Goal: Task Accomplishment & Management: Manage account settings

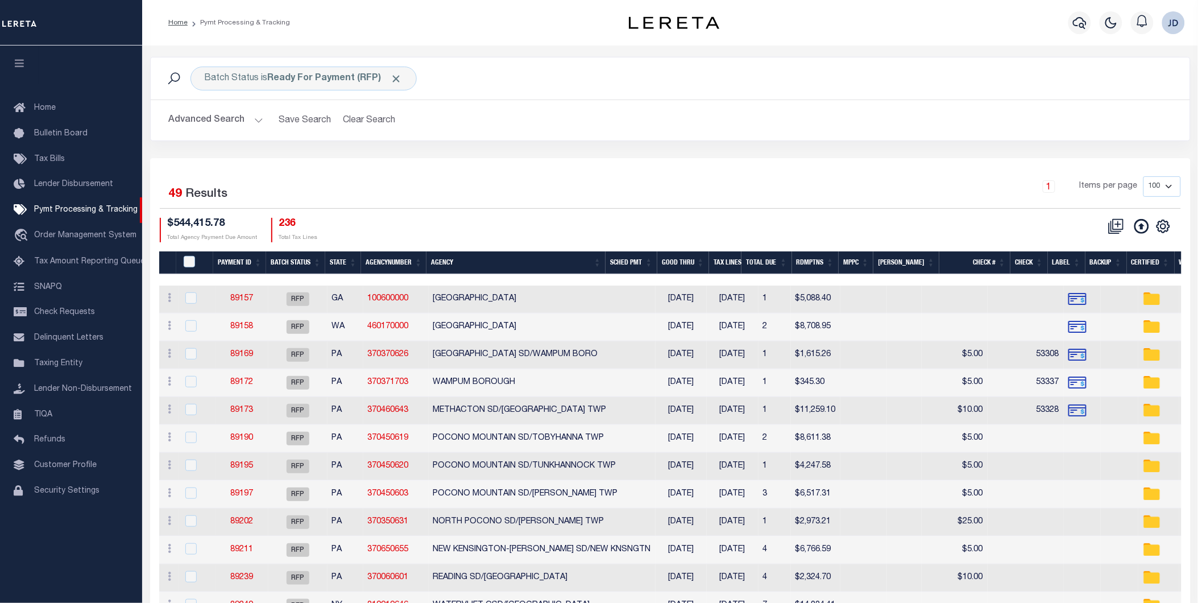
click at [23, 68] on icon "button" at bounding box center [19, 63] width 13 height 10
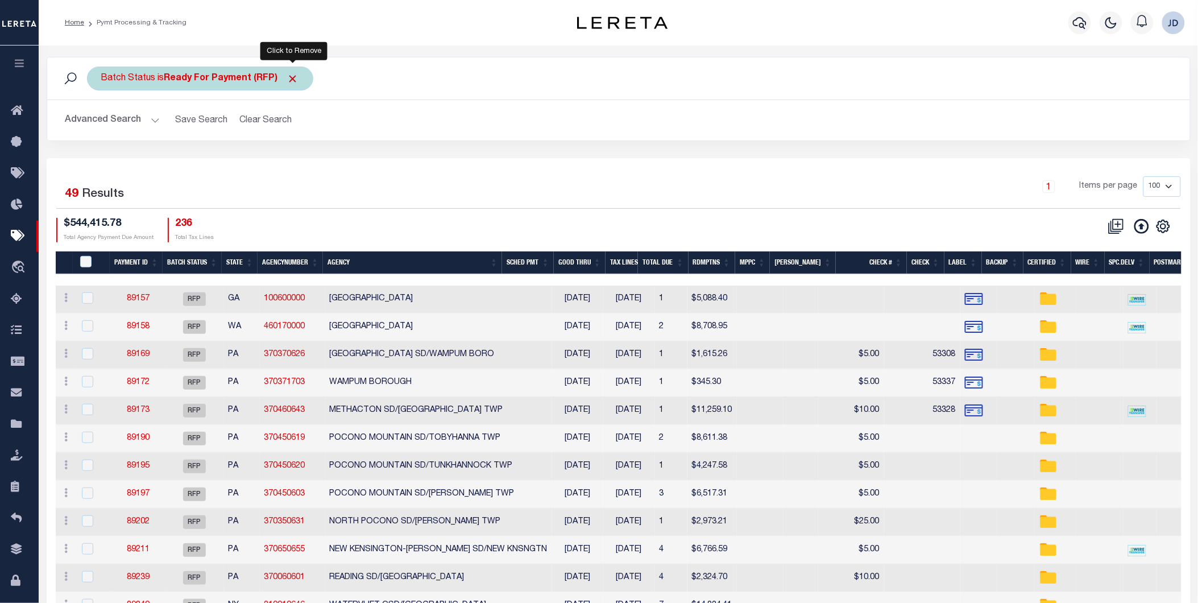
click at [297, 81] on span "Click to Remove" at bounding box center [293, 79] width 12 height 12
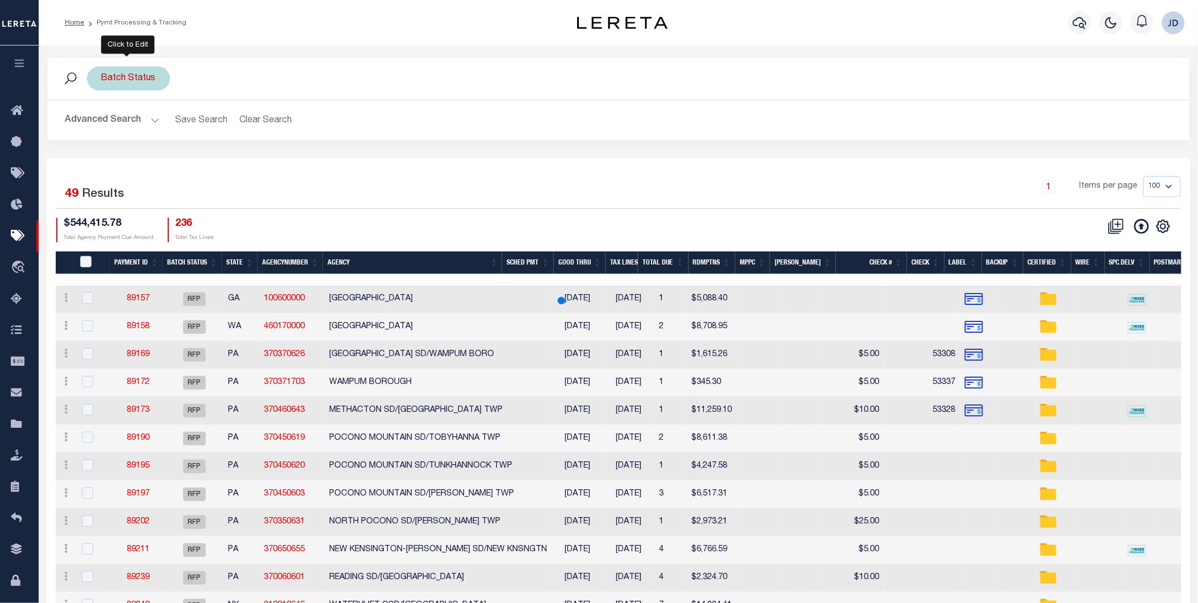
click at [131, 85] on div "Batch Status" at bounding box center [128, 79] width 83 height 24
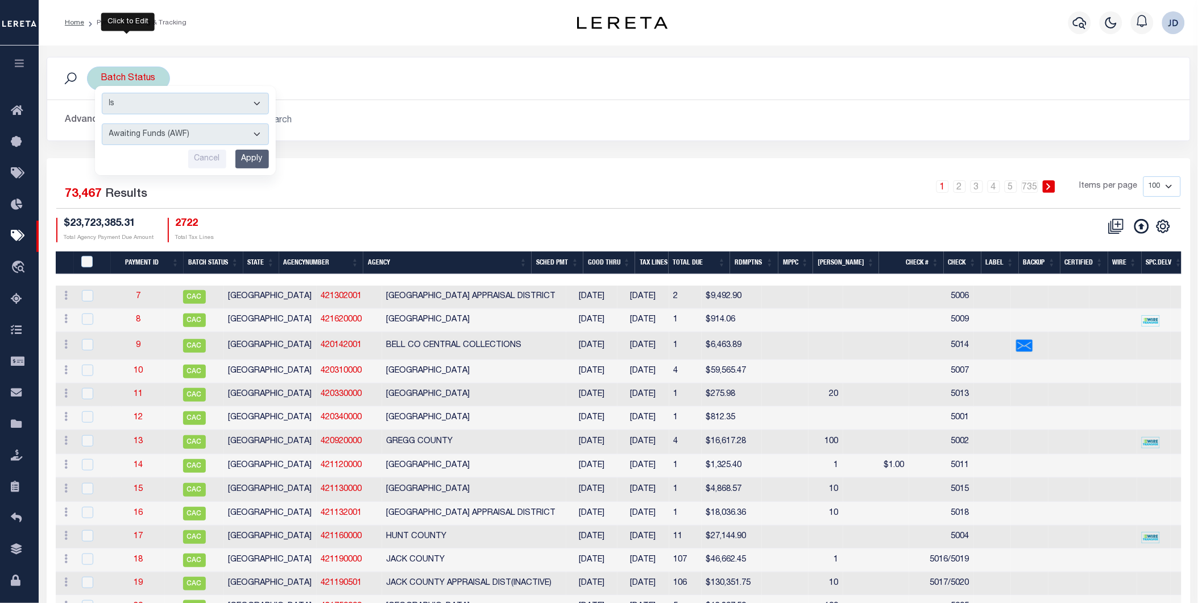
click at [192, 139] on select "Awaiting Funds (AWF) Cleared and Complete (CAC) New Check Needed (NCN) Payment …" at bounding box center [185, 134] width 167 height 22
select select "RFP"
click at [102, 123] on select "Awaiting Funds (AWF) Cleared and Complete (CAC) New Check Needed (NCN) Payment …" at bounding box center [185, 134] width 167 height 22
click at [255, 160] on input "Apply" at bounding box center [252, 159] width 34 height 19
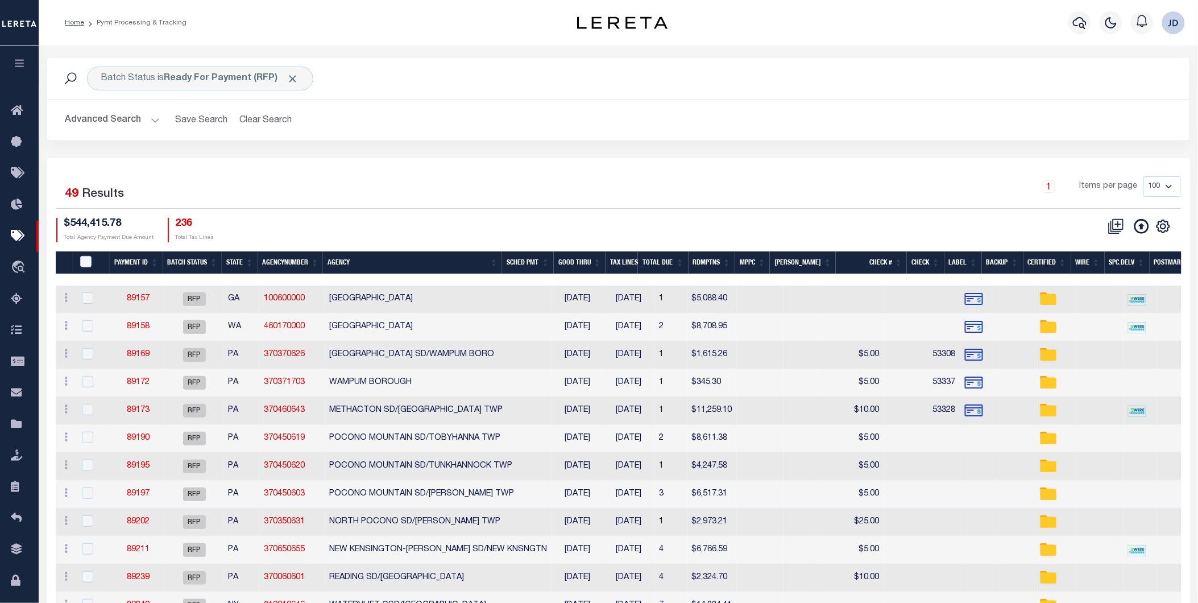
click at [89, 123] on button "Advanced Search" at bounding box center [112, 120] width 94 height 22
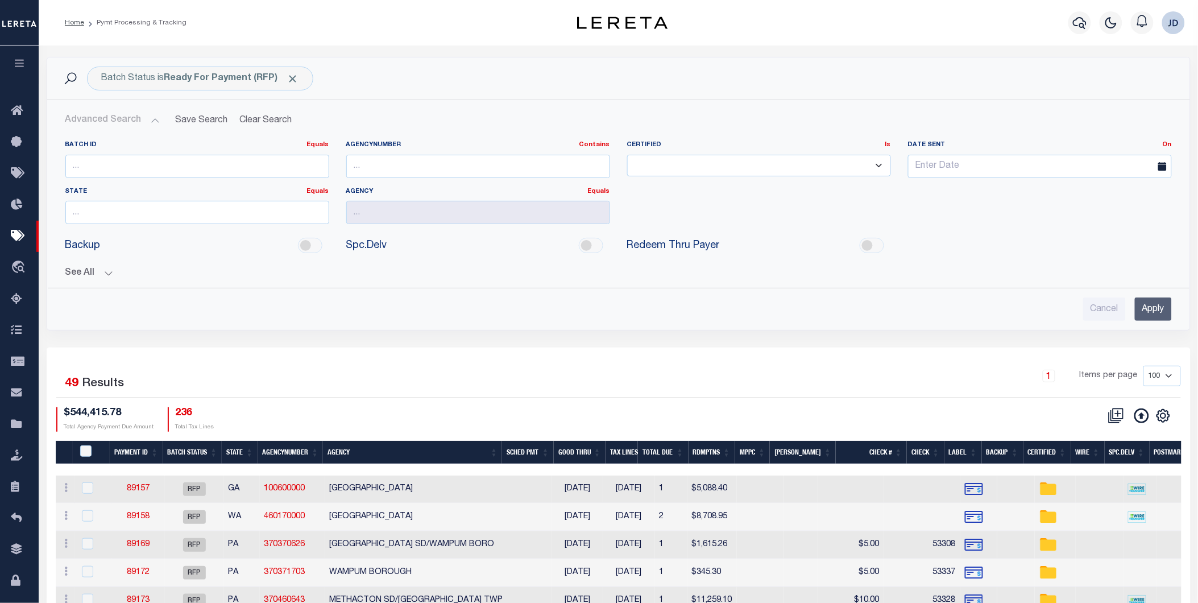
click at [111, 270] on button "See All" at bounding box center [618, 273] width 1107 height 11
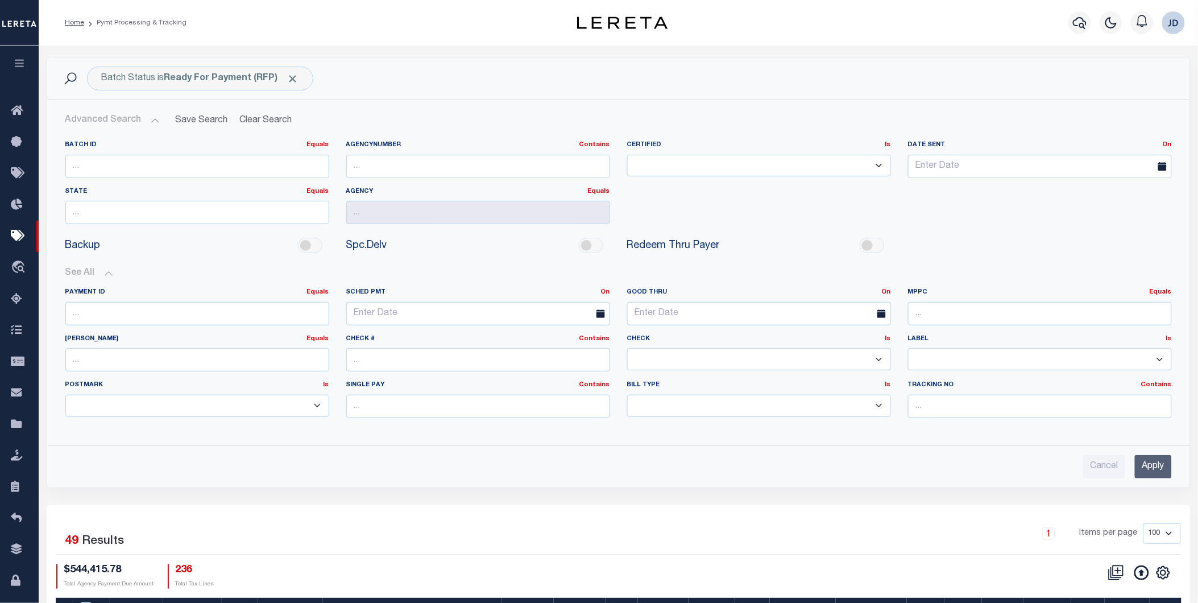
click at [686, 366] on select "Yes No" at bounding box center [759, 359] width 264 height 22
select select "false"
click at [627, 349] on select "Yes No" at bounding box center [759, 359] width 264 height 22
click at [1149, 472] on input "Apply" at bounding box center [1153, 466] width 37 height 23
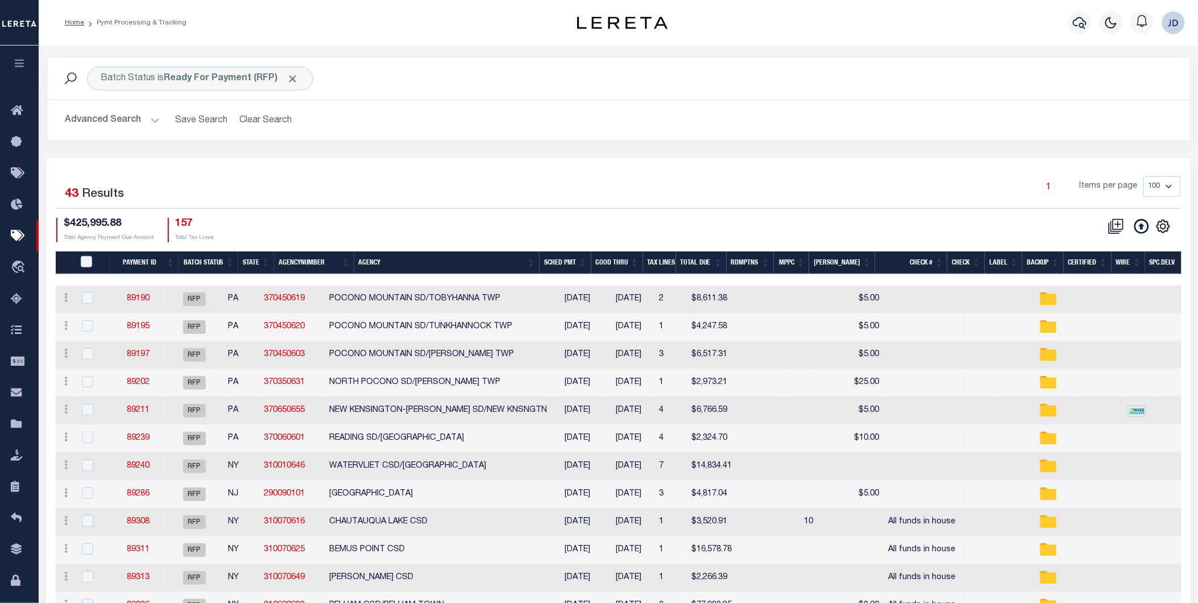
click at [1162, 264] on th "Spc.Delv" at bounding box center [1167, 262] width 45 height 23
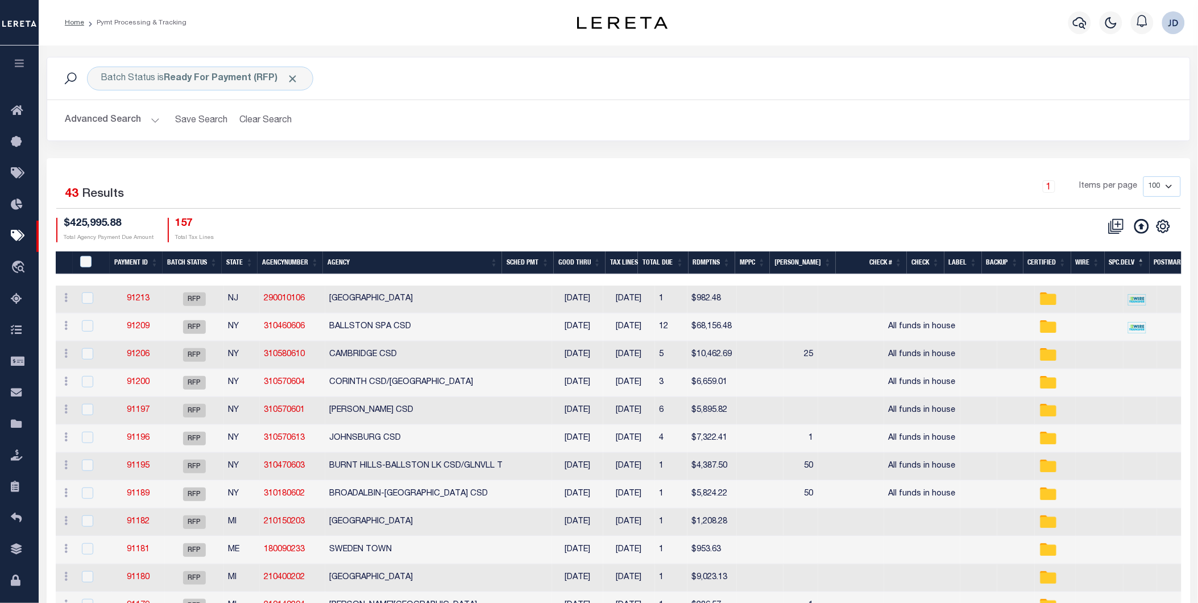
click at [1115, 264] on th "Spc.Delv" at bounding box center [1127, 262] width 45 height 23
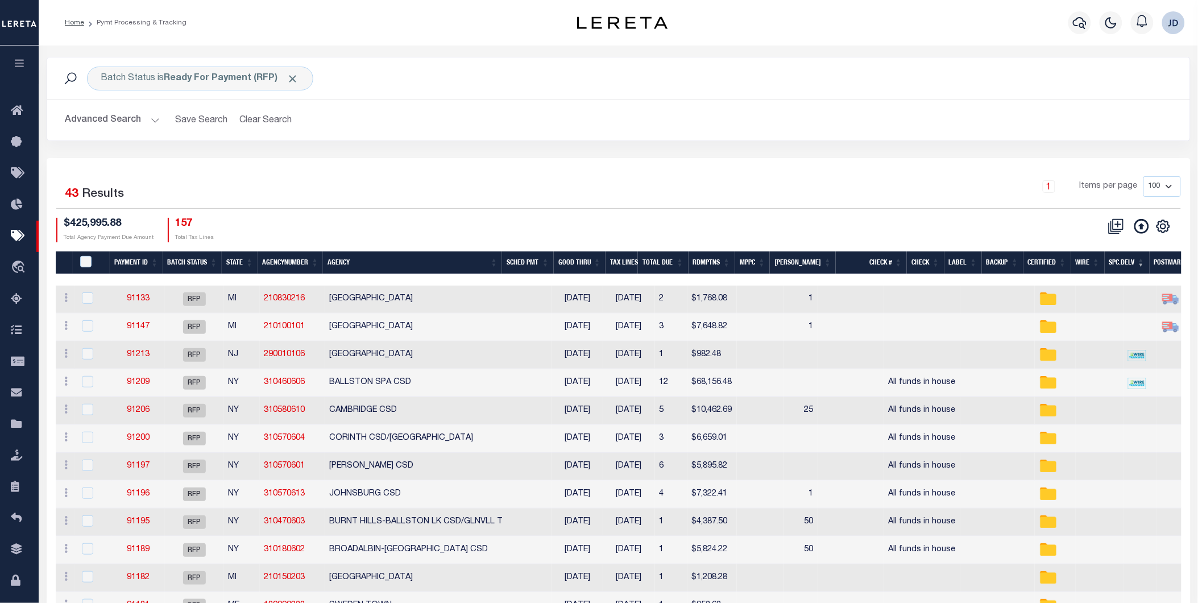
click at [768, 262] on th "MPPC" at bounding box center [752, 262] width 35 height 23
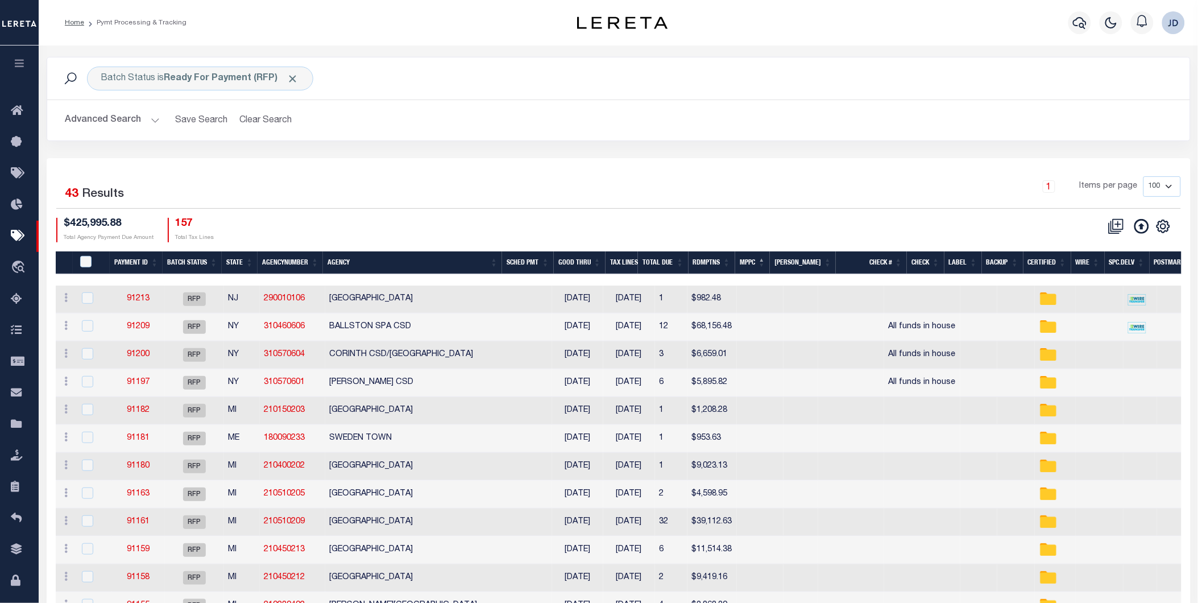
click at [768, 265] on th "MPPC" at bounding box center [752, 262] width 35 height 23
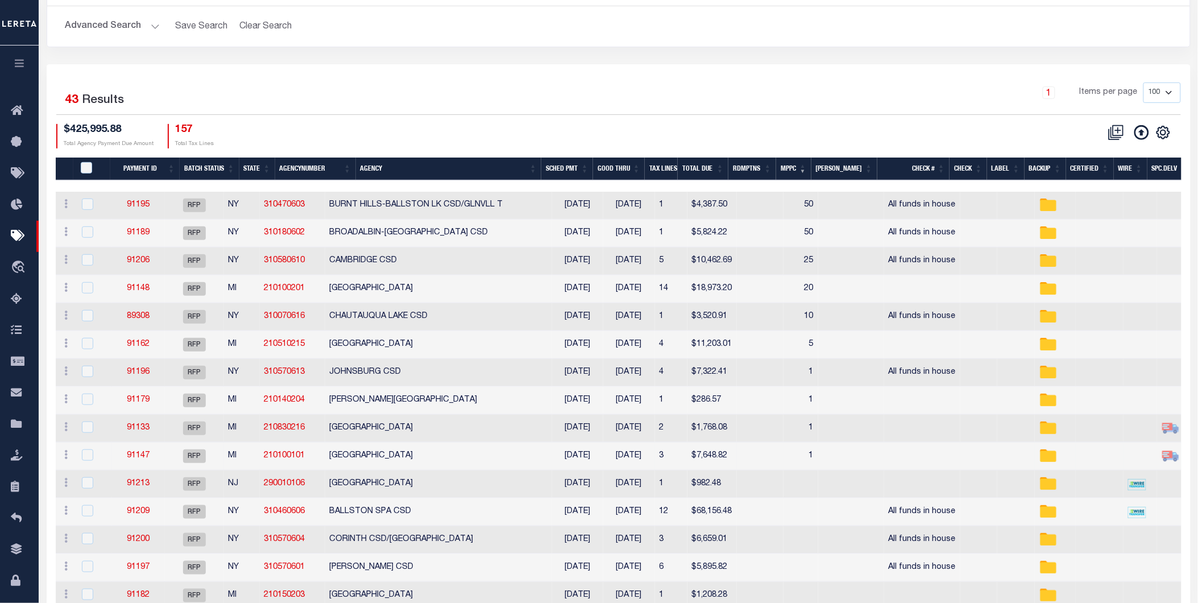
scroll to position [126, 0]
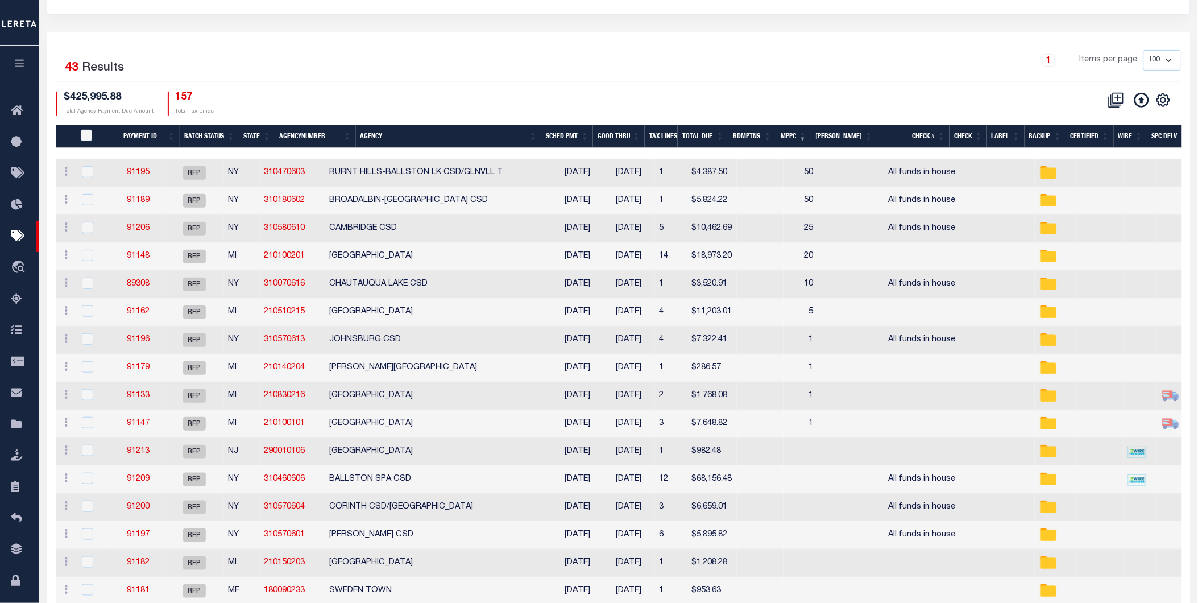
click at [390, 137] on th "Agency" at bounding box center [449, 136] width 186 height 23
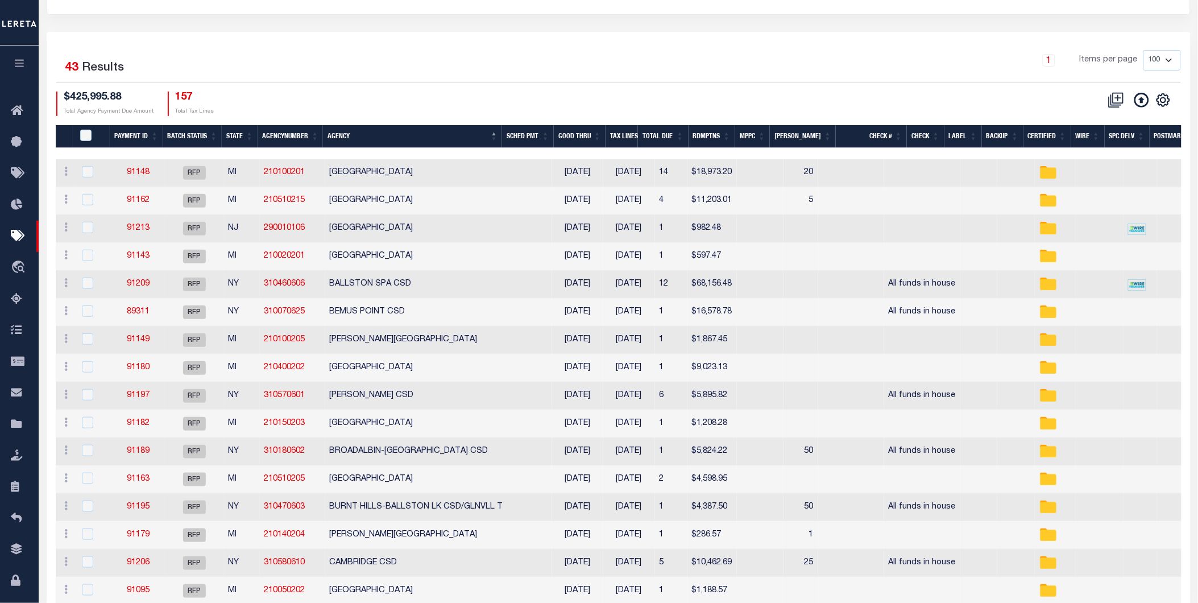
click at [1116, 137] on th "Spc.Delv" at bounding box center [1127, 136] width 45 height 23
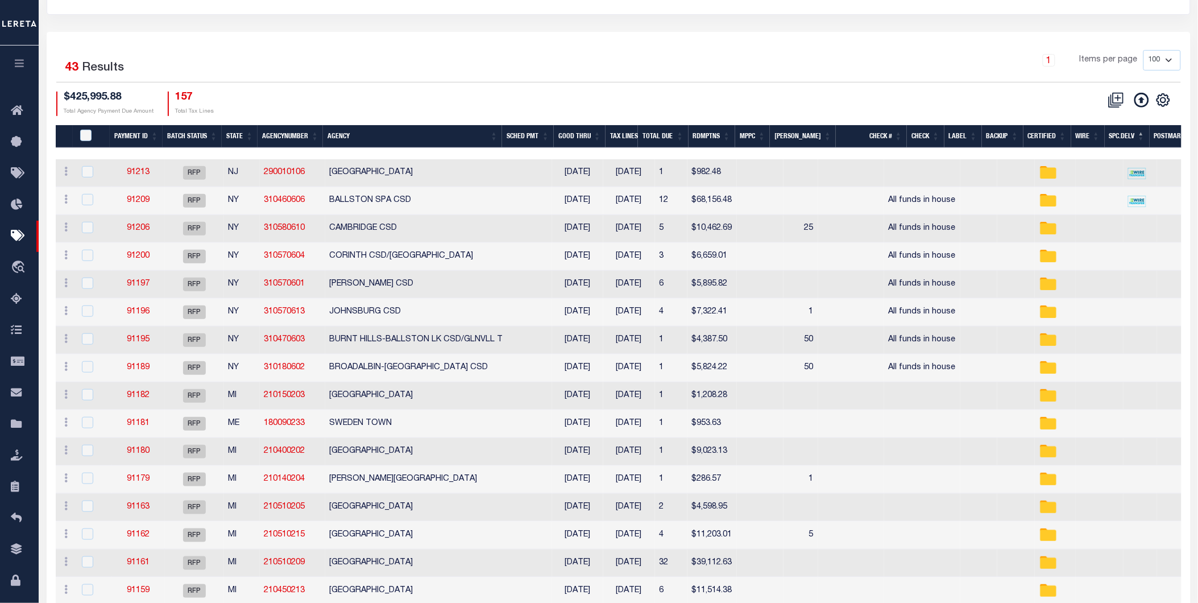
click at [1116, 137] on th "Spc.Delv" at bounding box center [1127, 136] width 45 height 23
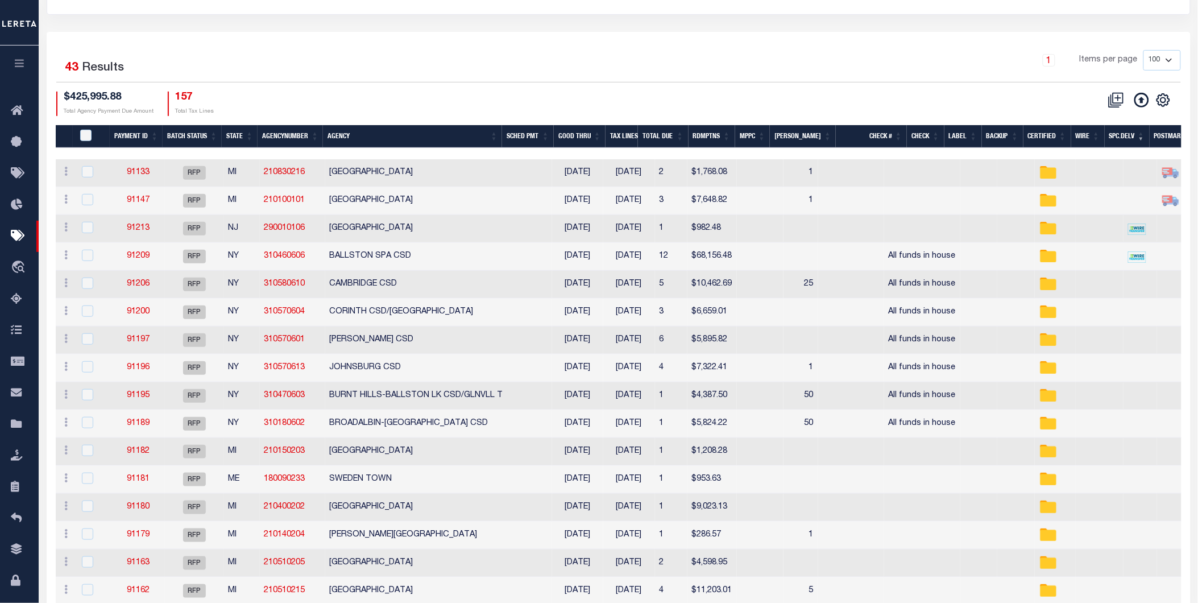
click at [376, 139] on th "Agency" at bounding box center [412, 136] width 179 height 23
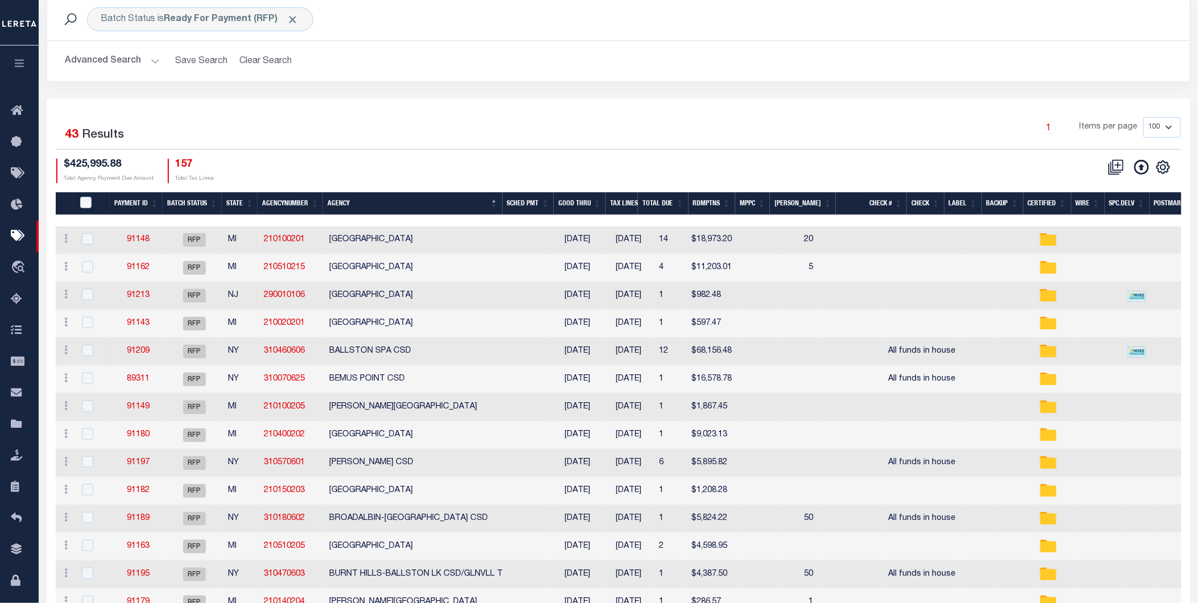
scroll to position [0, 0]
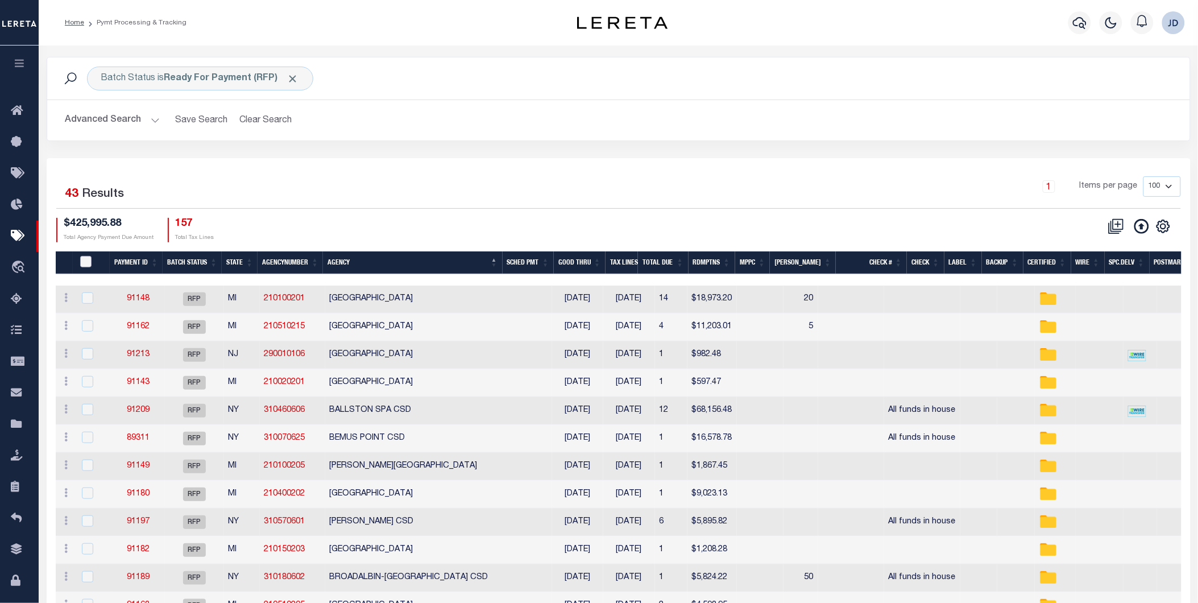
click at [83, 260] on input "PayeePmtBatchStatus" at bounding box center [85, 261] width 11 height 11
checkbox input "true"
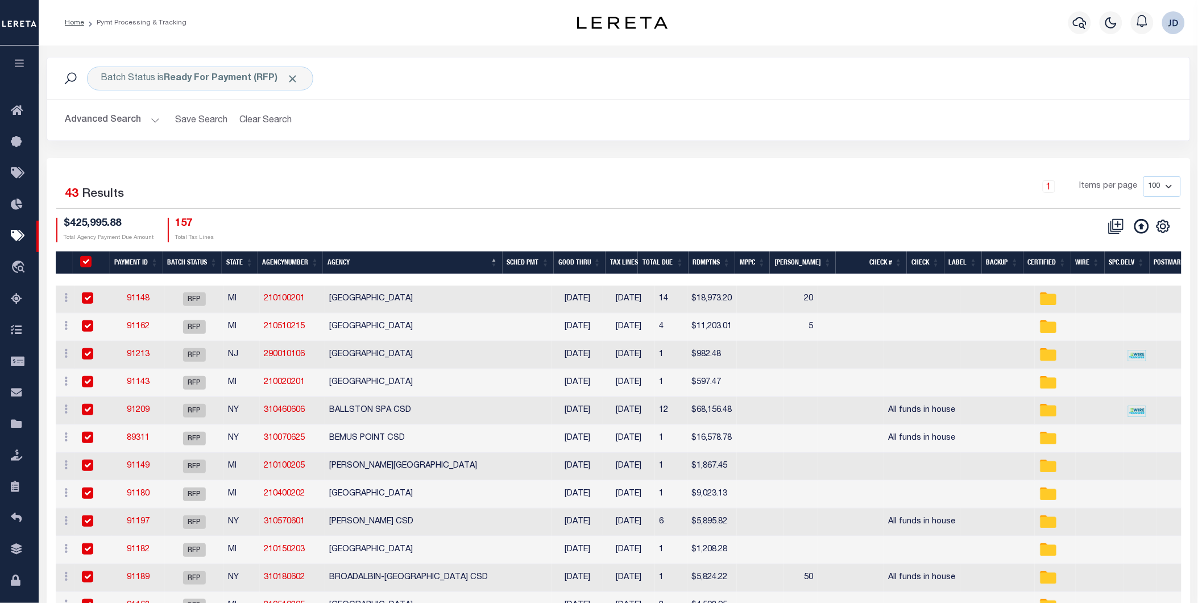
checkbox input "true"
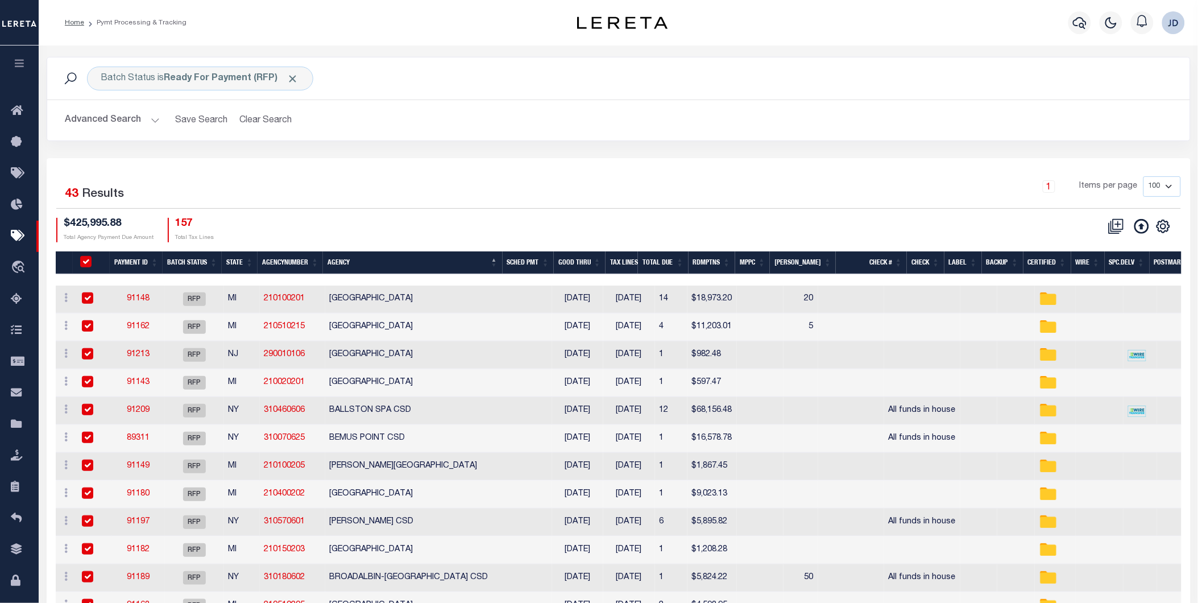
checkbox input "true"
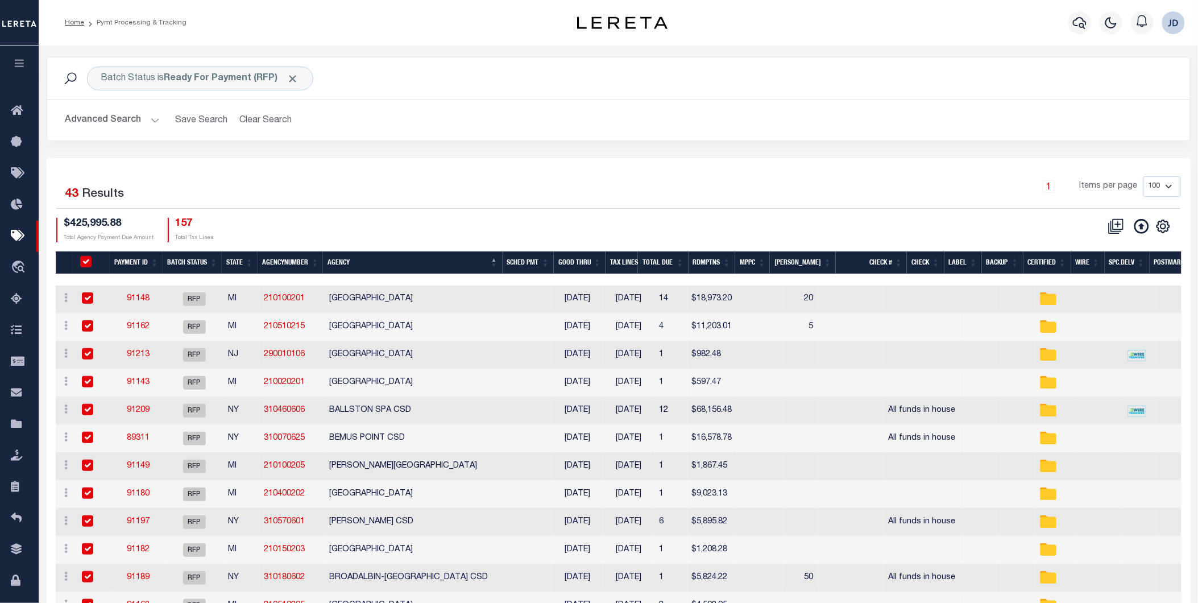
checkbox input "true"
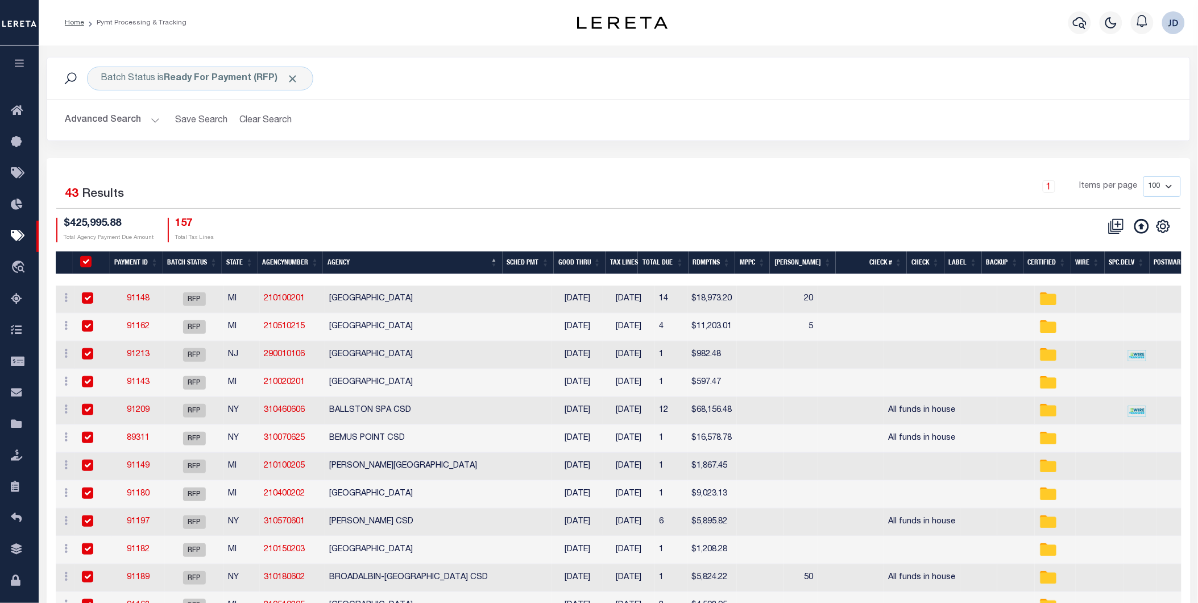
checkbox input "true"
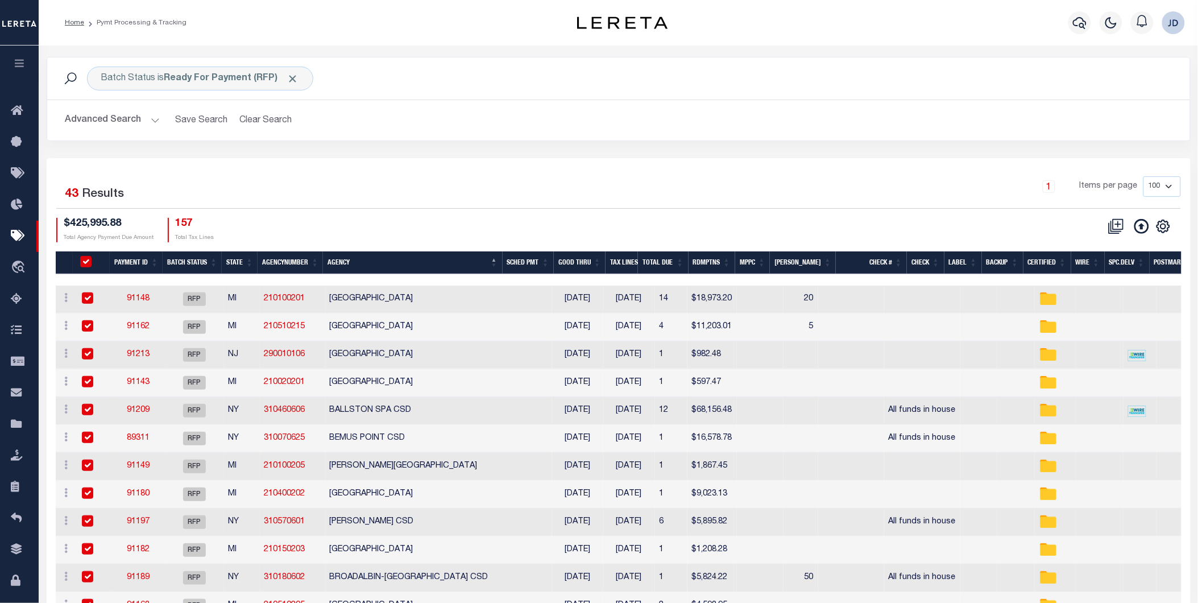
checkbox input "true"
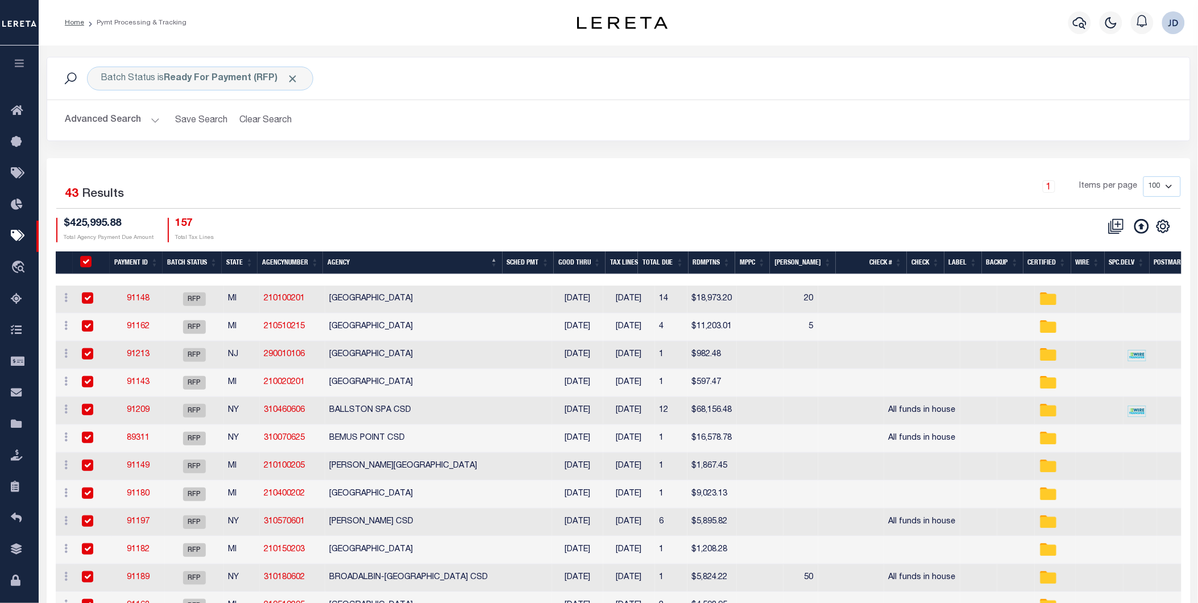
checkbox input "true"
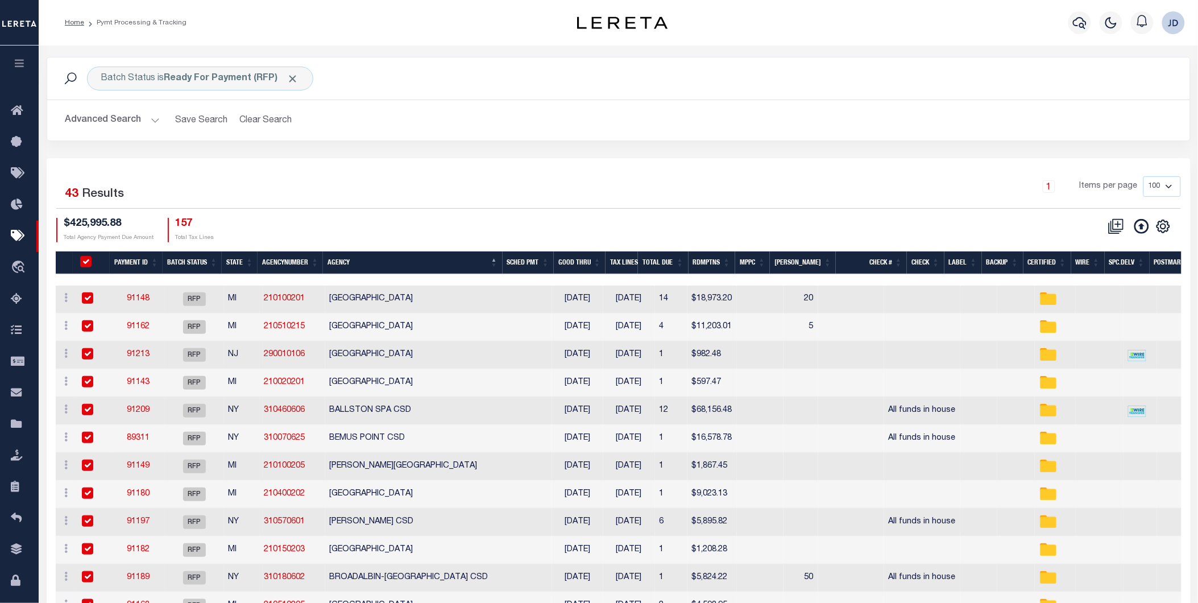
checkbox input "true"
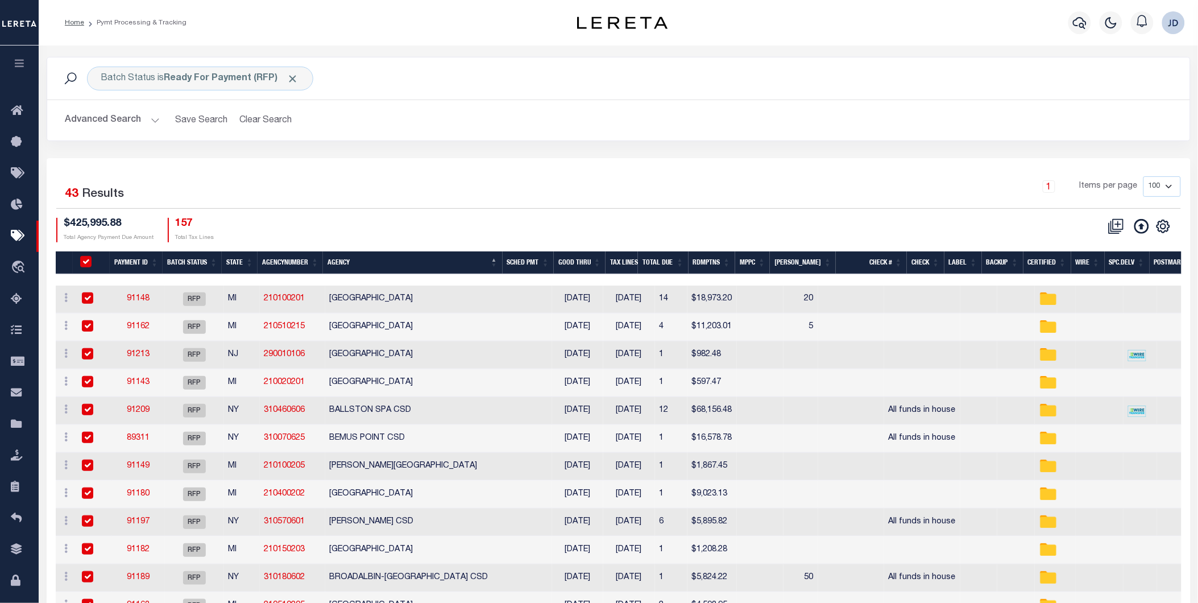
checkbox input "true"
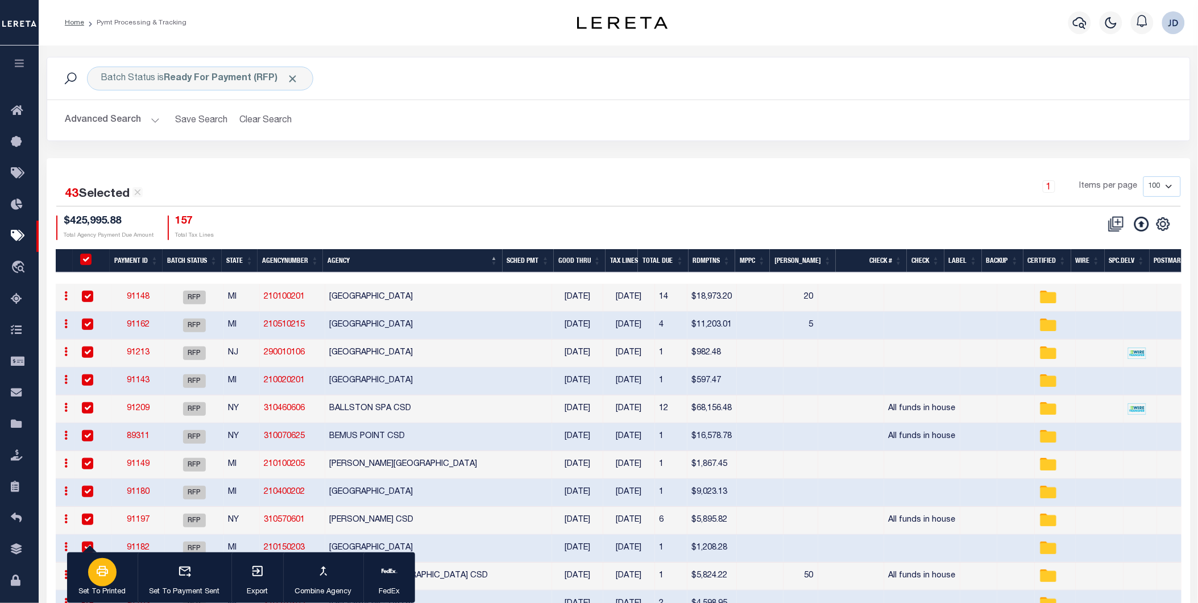
click at [100, 586] on p "Set To Printed" at bounding box center [102, 591] width 47 height 11
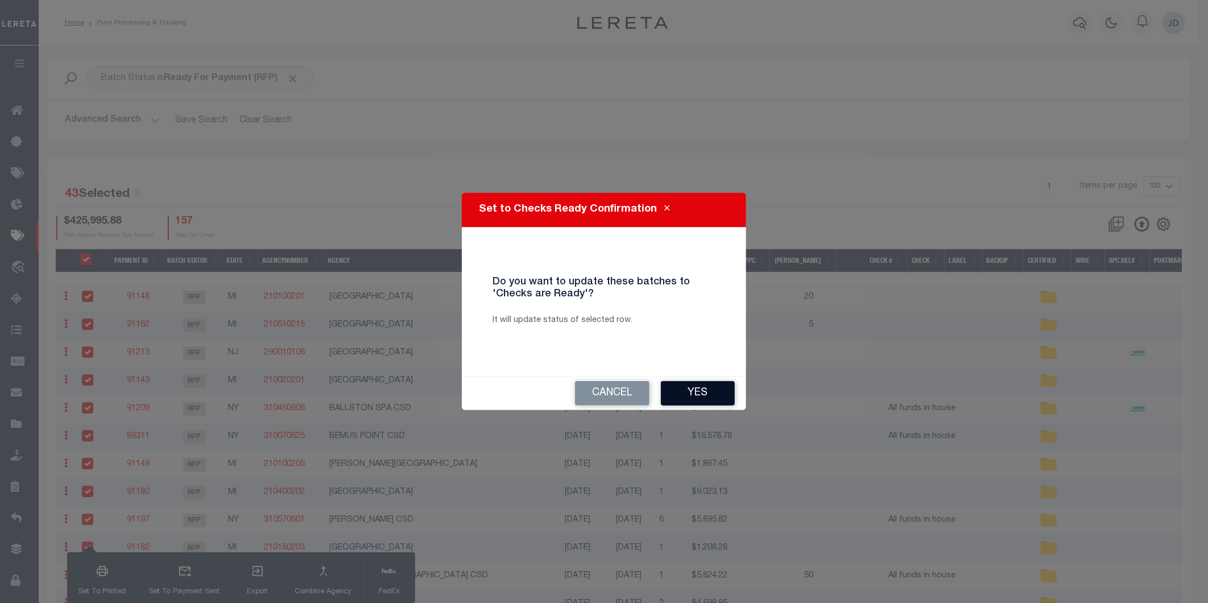
click at [690, 383] on button "Yes" at bounding box center [698, 393] width 74 height 24
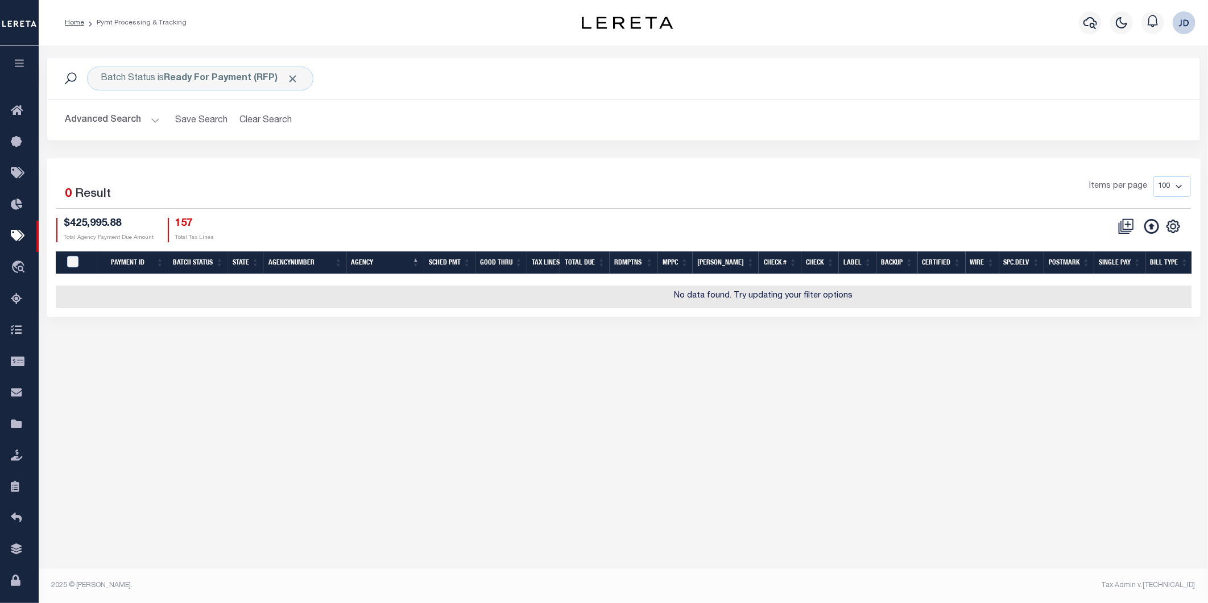
click at [114, 119] on button "Advanced Search" at bounding box center [112, 120] width 94 height 22
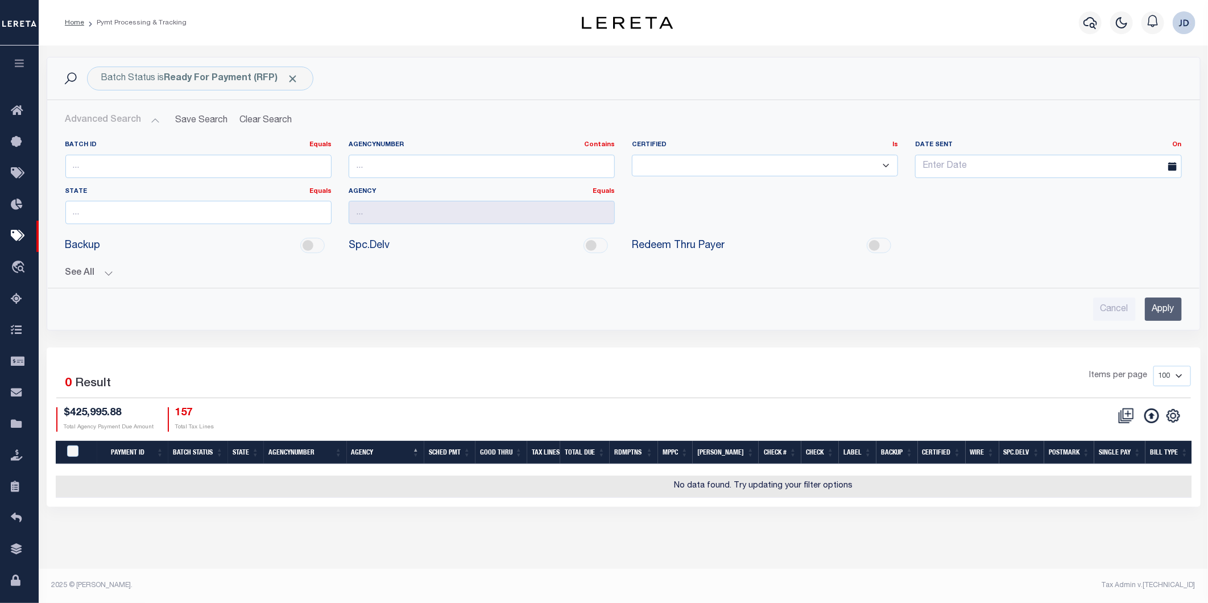
click at [95, 278] on button "See All" at bounding box center [623, 273] width 1116 height 11
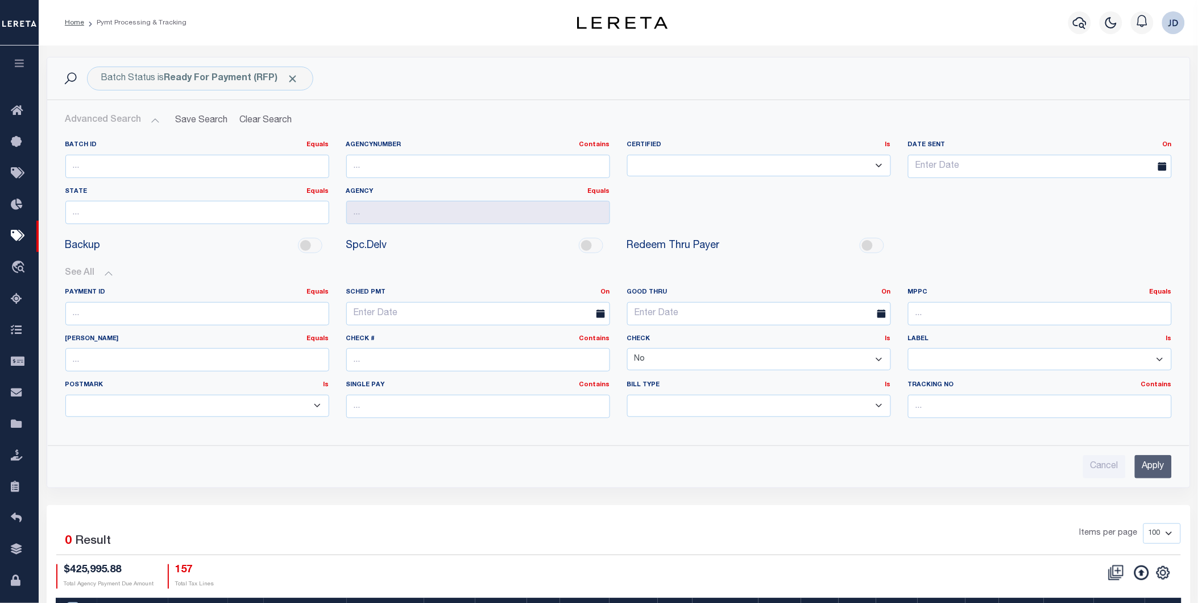
click at [749, 357] on select "Yes No" at bounding box center [759, 359] width 264 height 22
select select
click at [627, 349] on select "Yes No" at bounding box center [759, 359] width 264 height 22
click at [1144, 469] on input "Apply" at bounding box center [1153, 466] width 37 height 23
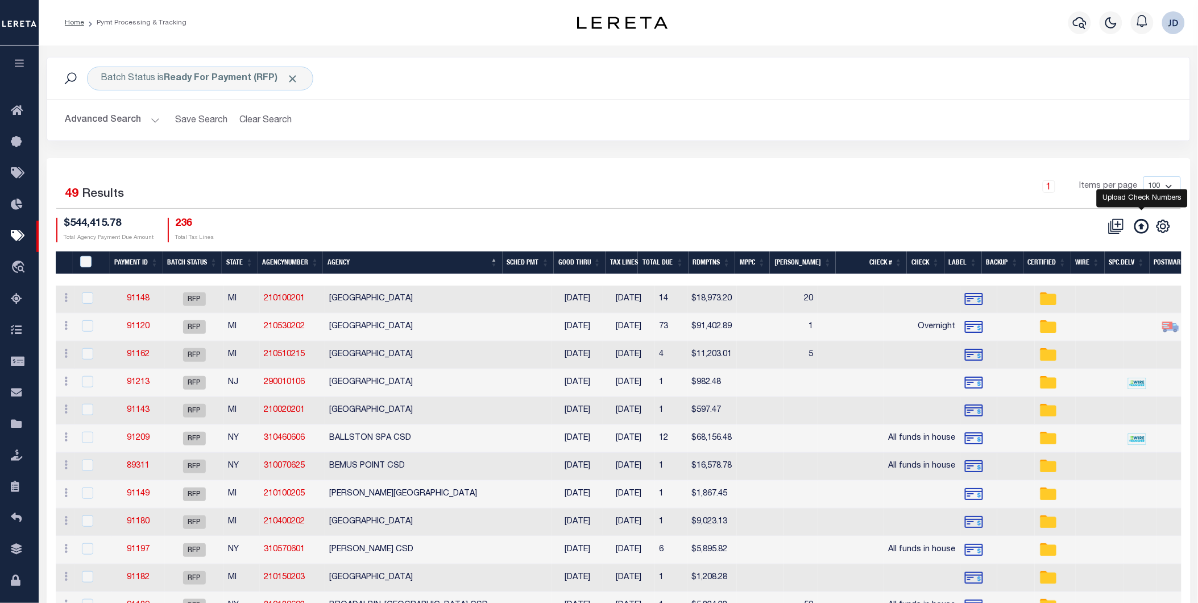
click at [1139, 228] on icon at bounding box center [1141, 226] width 15 height 15
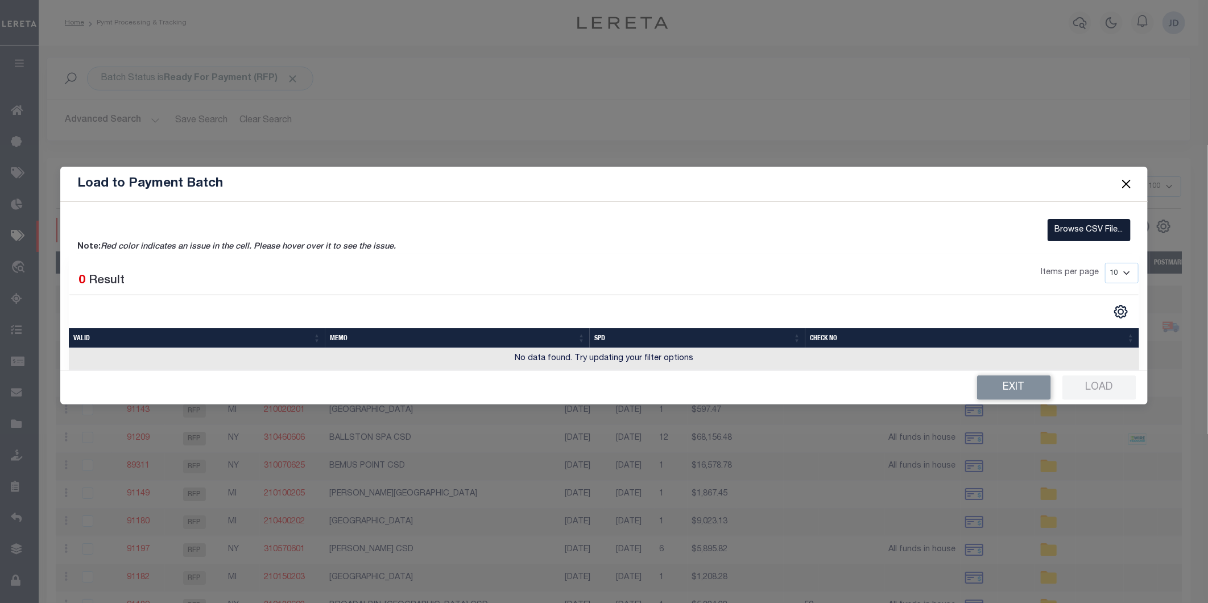
click at [1072, 226] on label "Browse CSV File..." at bounding box center [1088, 230] width 83 height 22
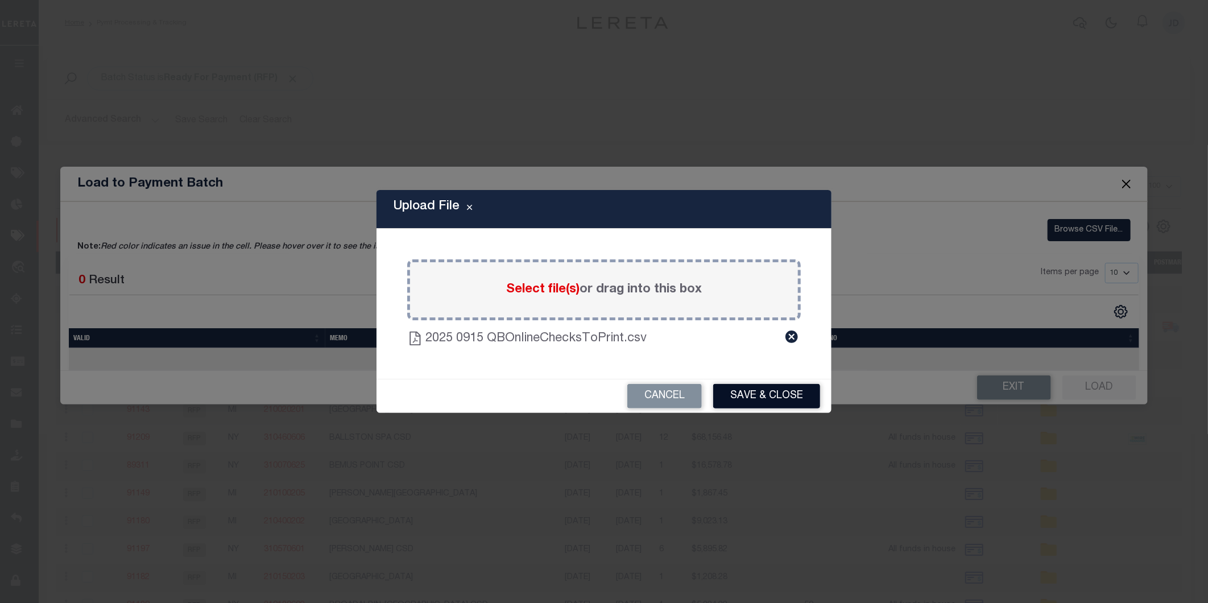
click at [754, 395] on button "Save & Close" at bounding box center [766, 396] width 107 height 24
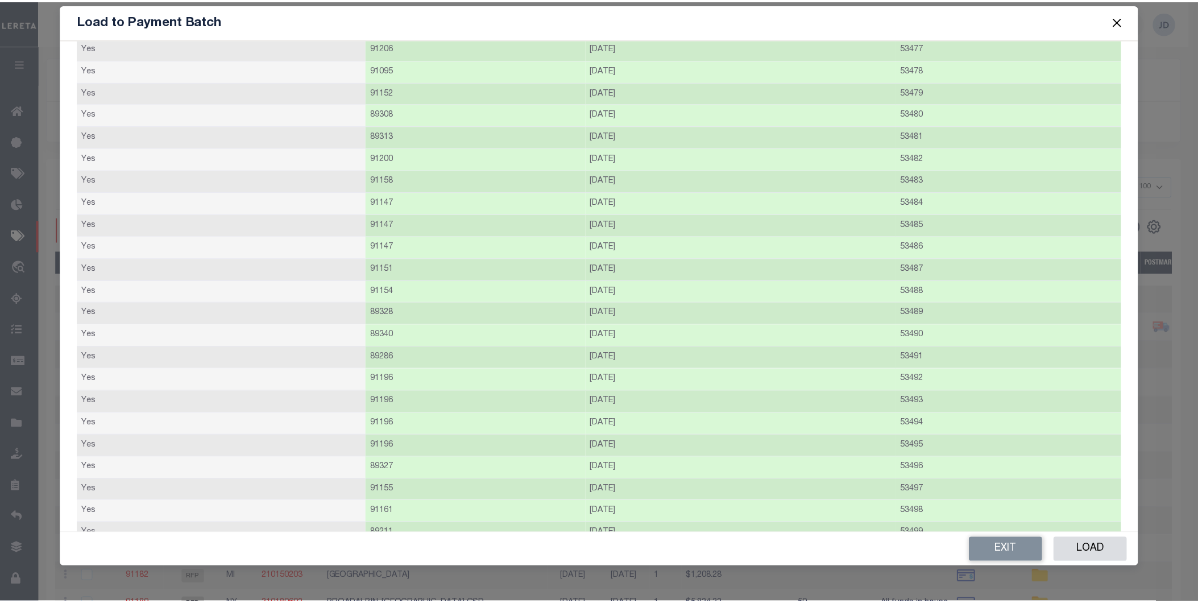
scroll to position [689, 0]
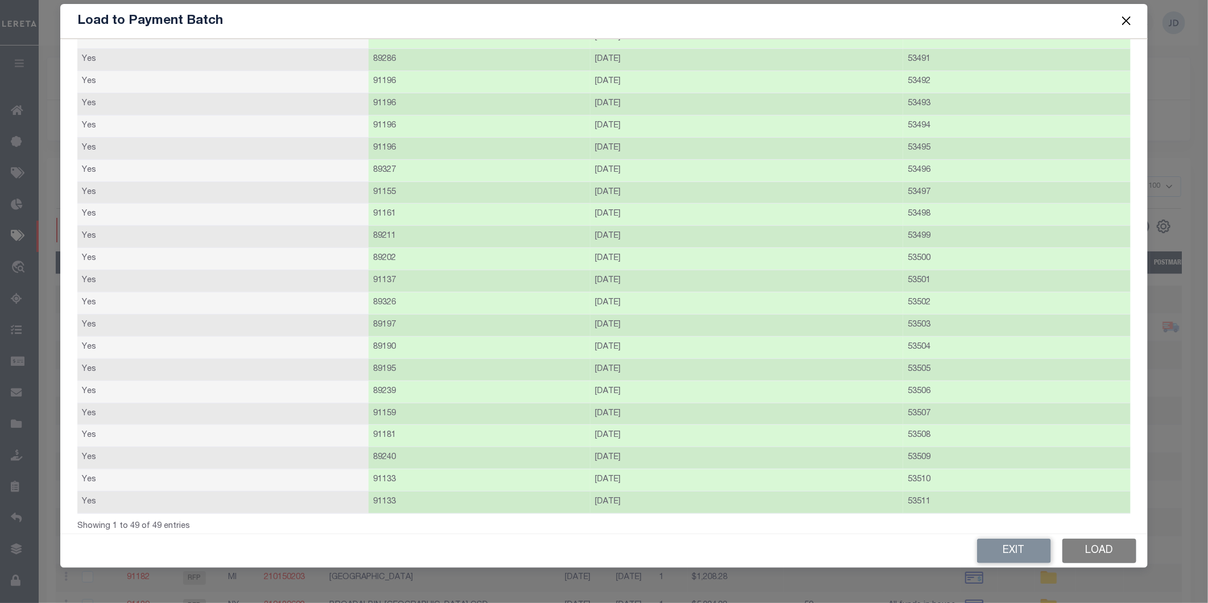
click at [1110, 541] on button "Load" at bounding box center [1099, 551] width 74 height 24
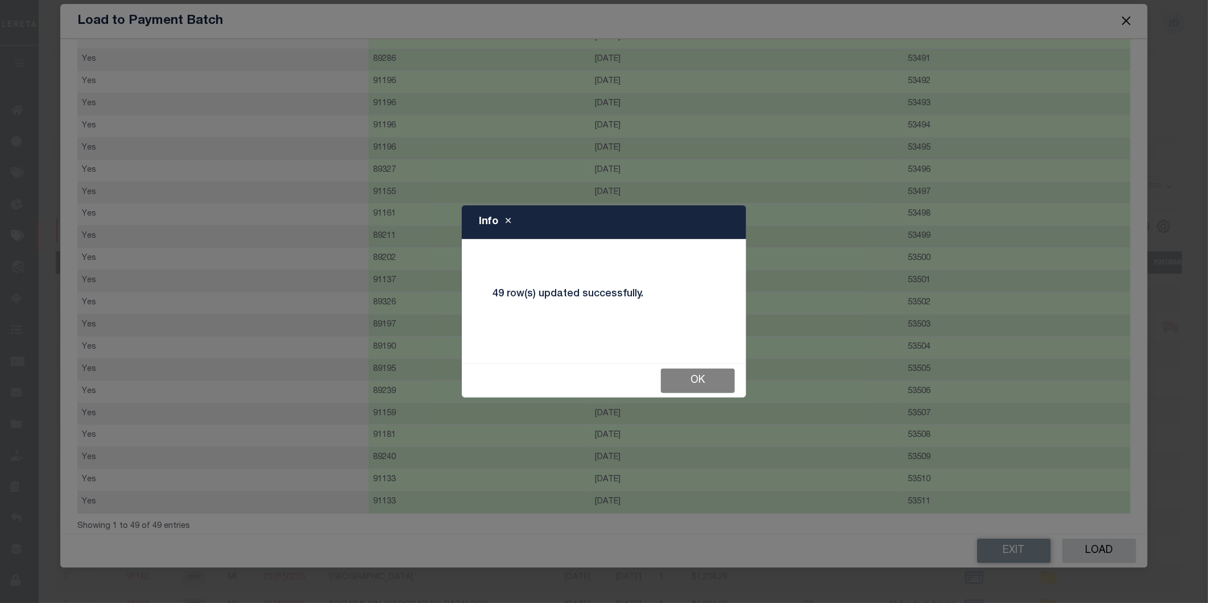
click at [702, 384] on button "Ok" at bounding box center [698, 380] width 74 height 24
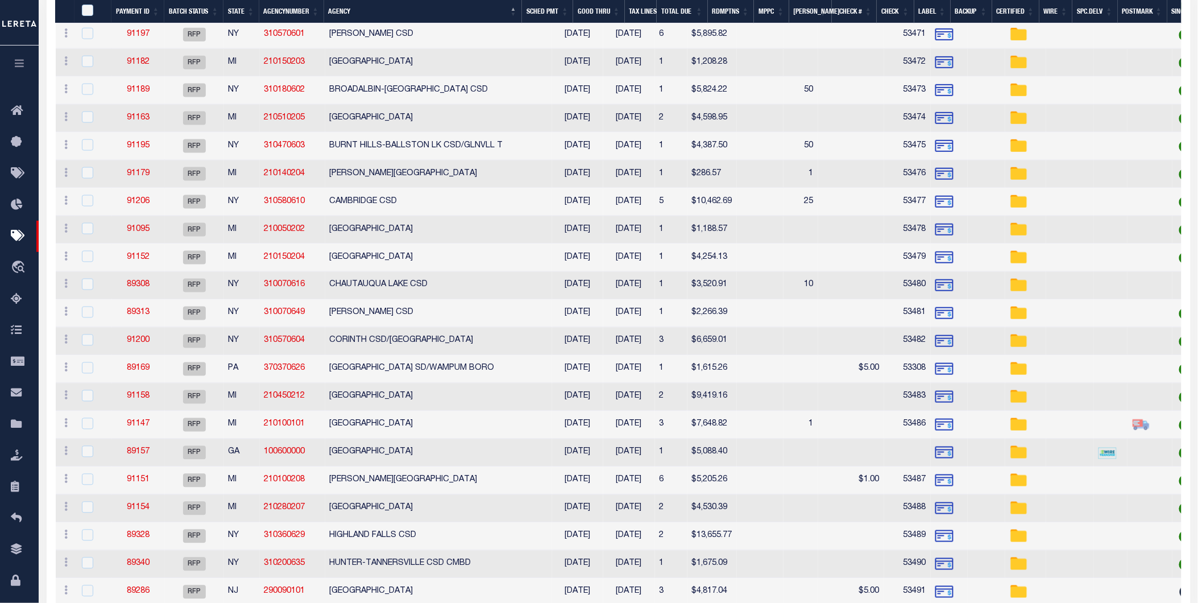
scroll to position [505, 0]
click at [140, 422] on link "91147" at bounding box center [138, 423] width 23 height 8
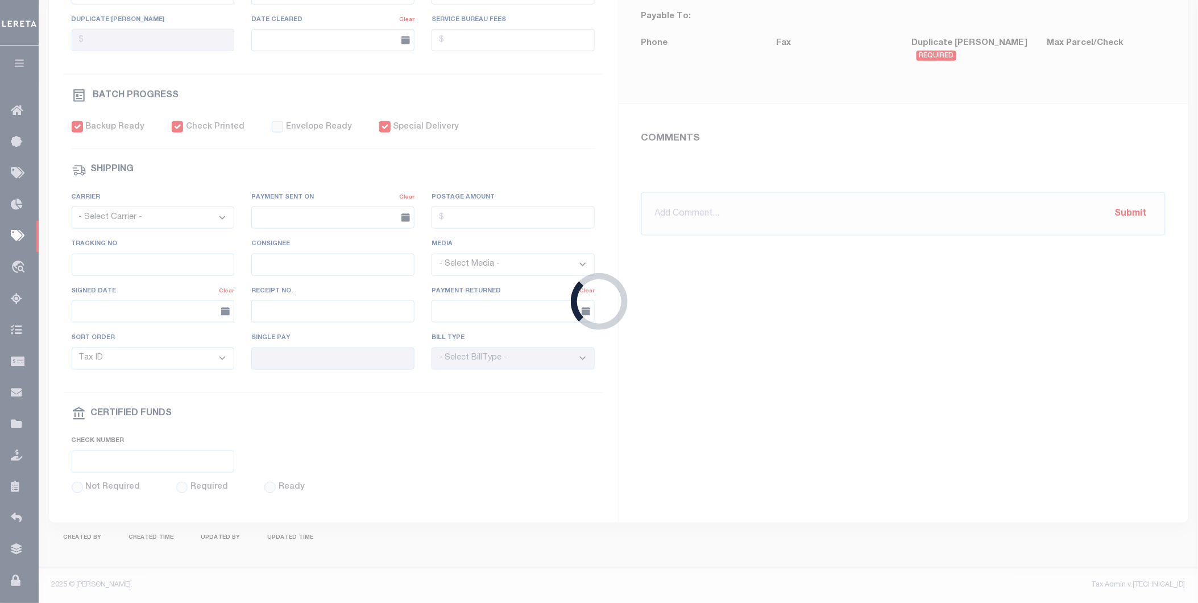
select select "RFP"
type input "[DATE]"
type input "$7,648.82"
select select "CHK"
type input "53486"
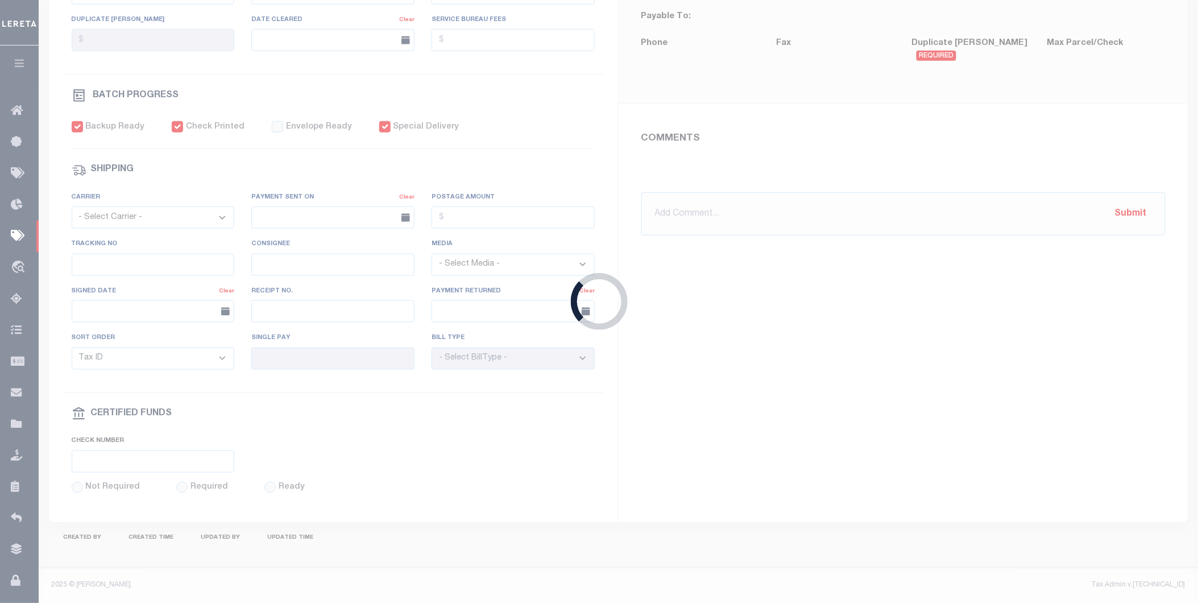
select select "[PERSON_NAME]"
checkbox input "true"
type input "N"
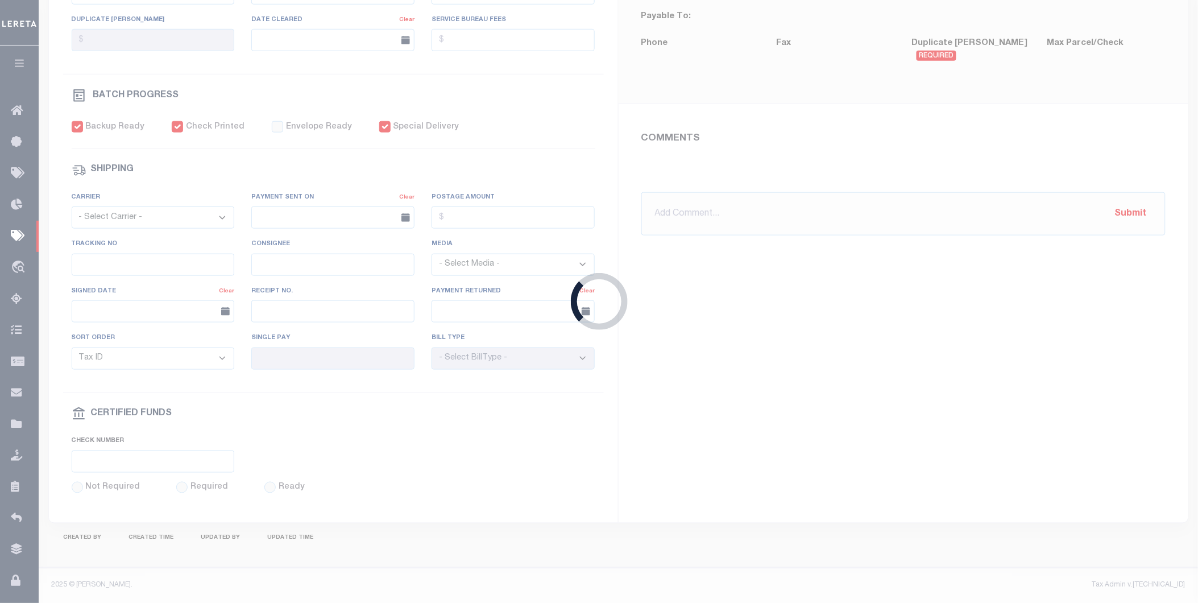
radio input "true"
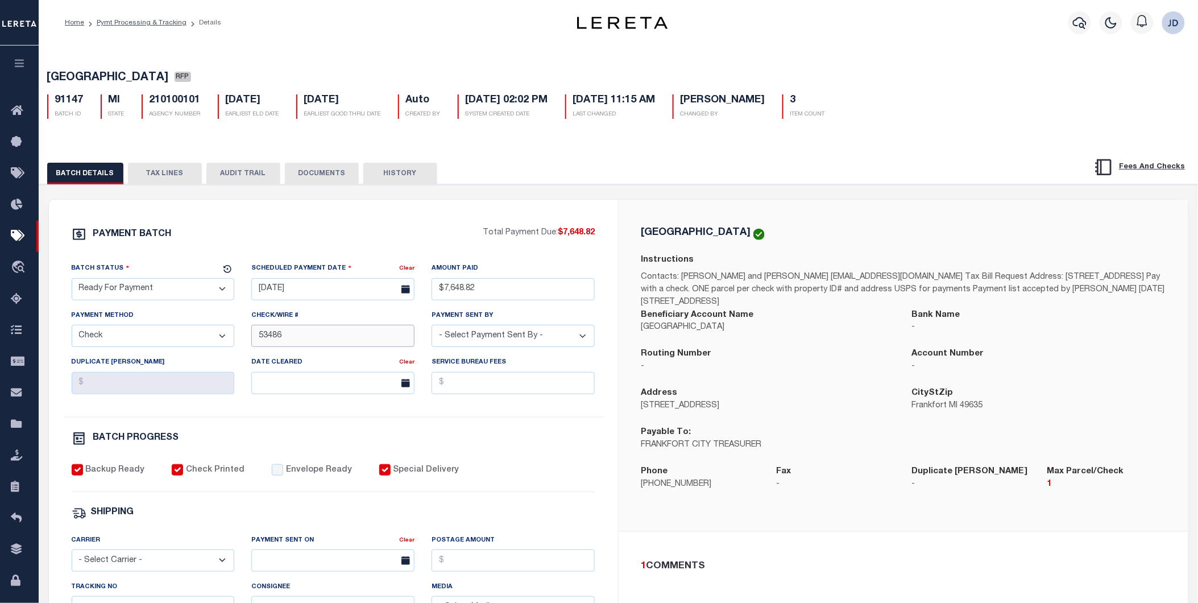
click at [259, 337] on input "53486" at bounding box center [332, 336] width 163 height 22
type input "53484-53486"
click at [616, 461] on div "PAYMENT BATCH Total Payment Due: $7,648.82 Batch Status" at bounding box center [333, 532] width 569 height 665
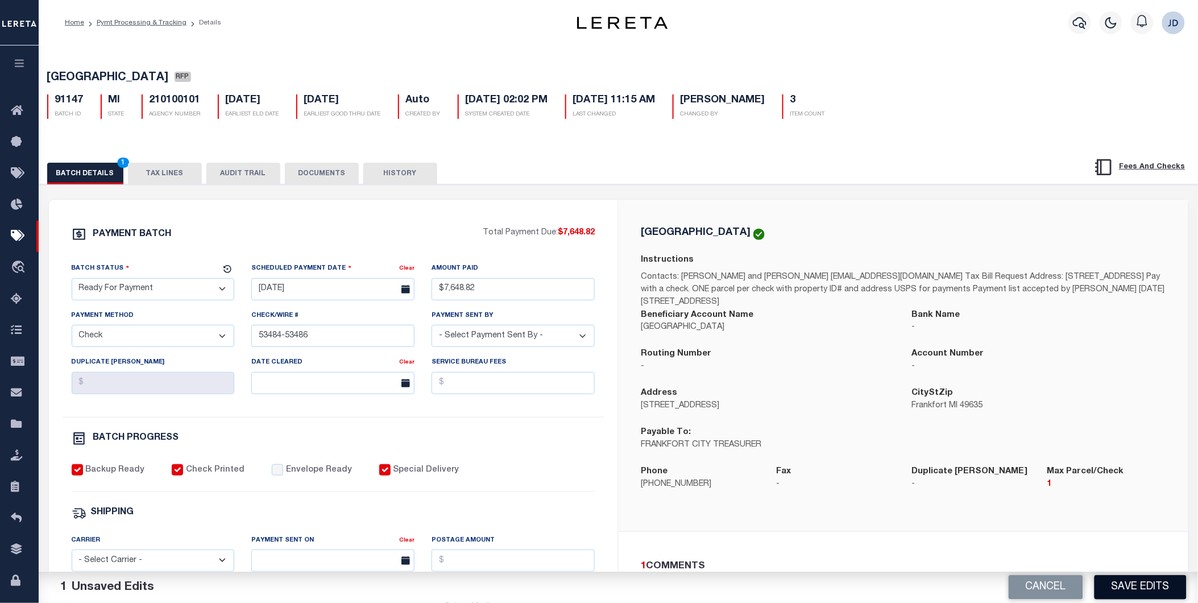
click at [1117, 583] on button "Save Edits" at bounding box center [1141, 587] width 92 height 24
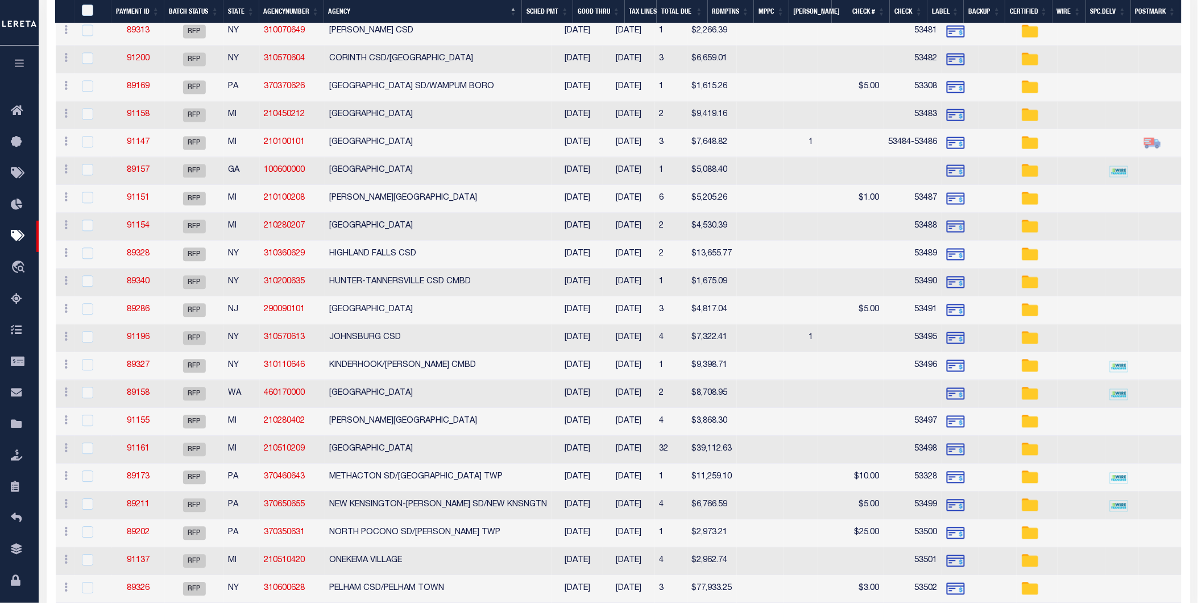
scroll to position [821, 0]
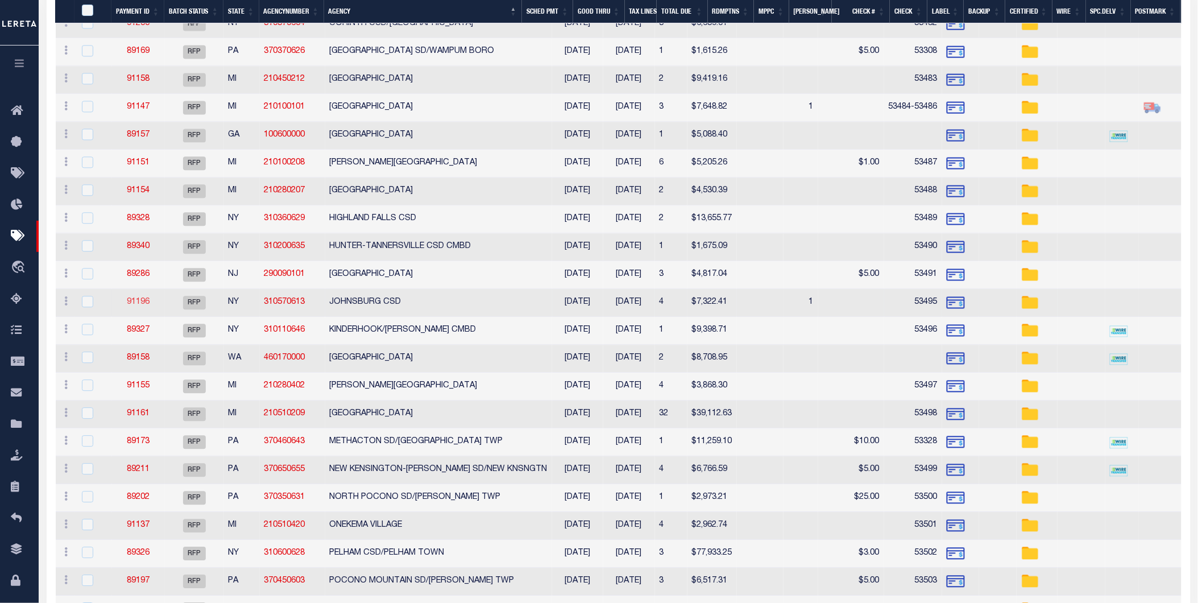
click at [138, 306] on link "91196" at bounding box center [138, 302] width 23 height 8
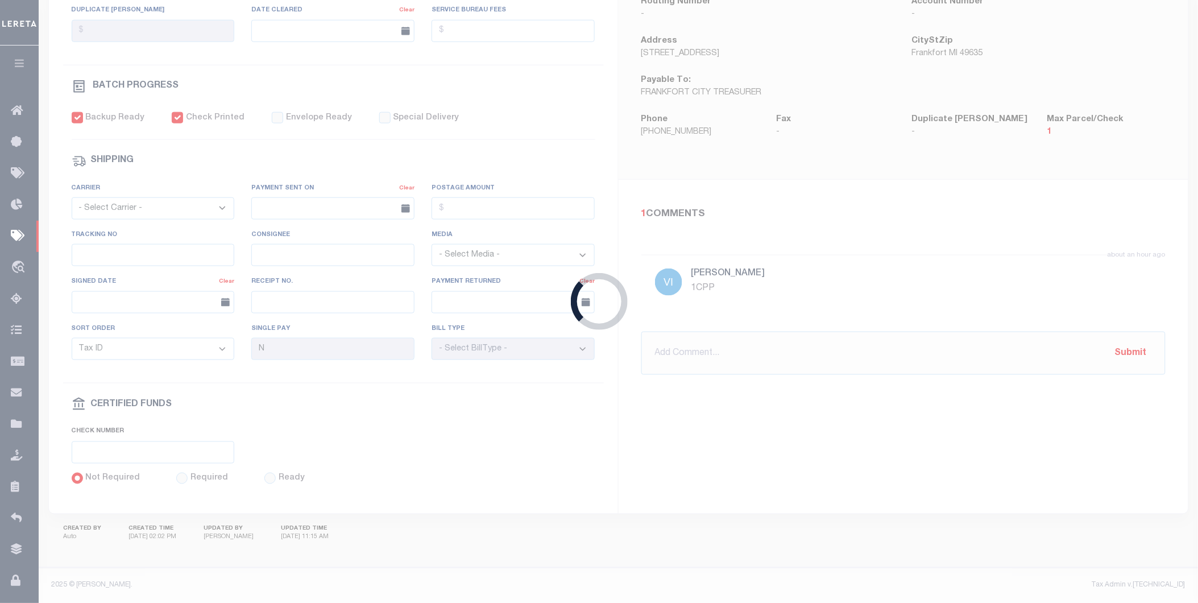
type input "$7,322.41"
type input "53495"
select select "[PERSON_NAME]"
checkbox input "false"
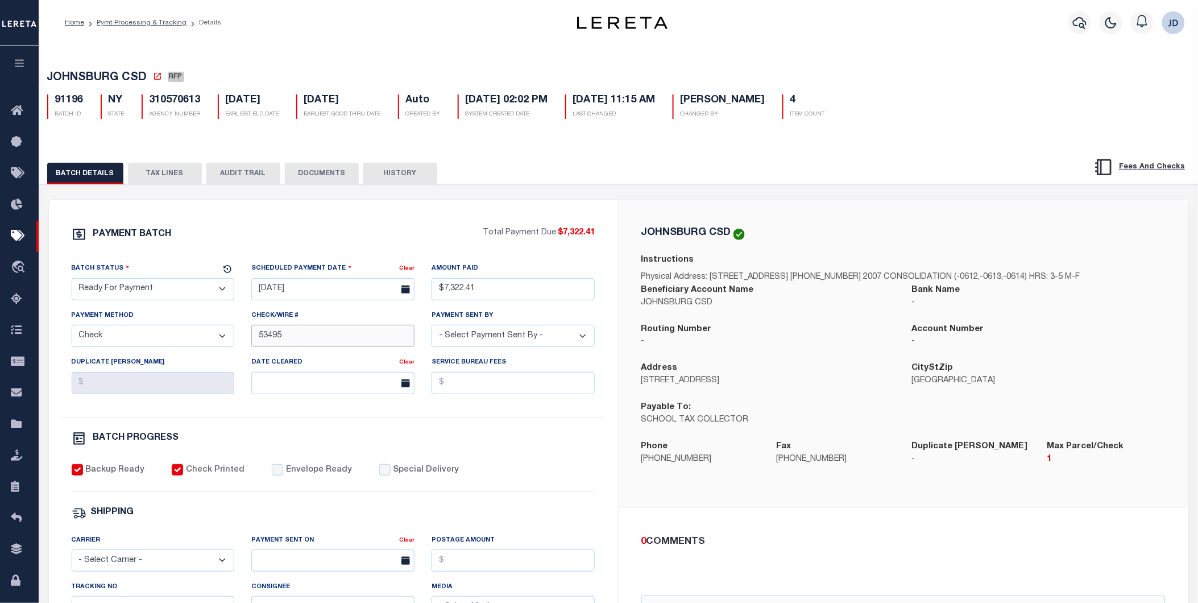
click at [257, 342] on input "53495" at bounding box center [332, 336] width 163 height 22
type input "53492-53495"
click at [813, 532] on div "0 COMMENTS @Aakash Patel @Abdul Muzain @Adams, Pamela S @Adhikary Rinki @Agusti…" at bounding box center [904, 586] width 570 height 159
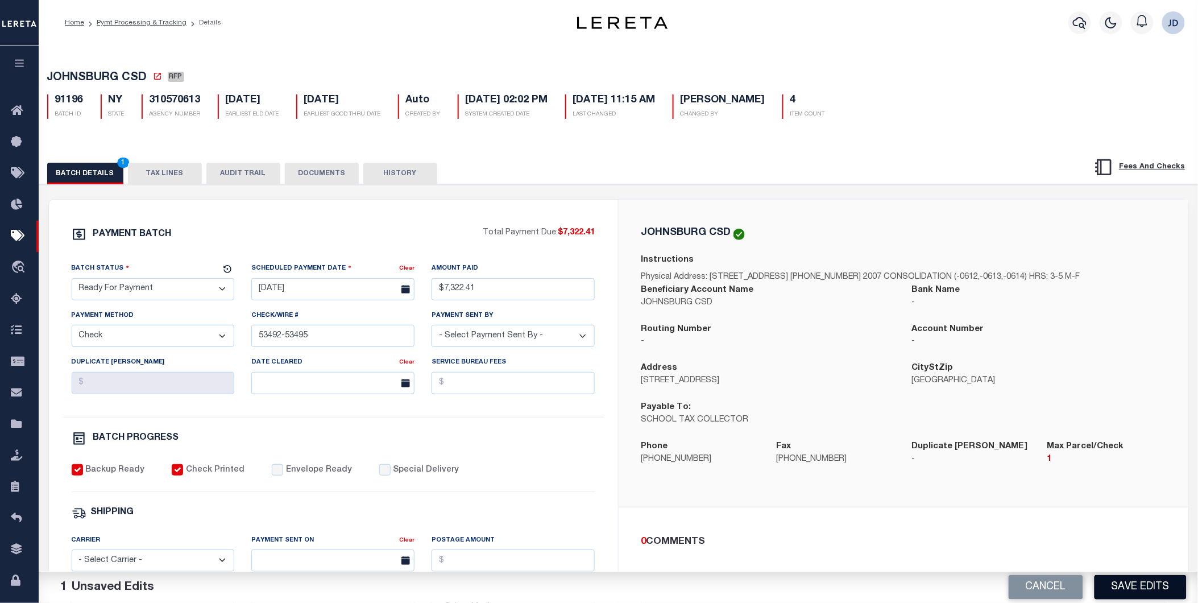
click at [1127, 588] on button "Save Edits" at bounding box center [1141, 587] width 92 height 24
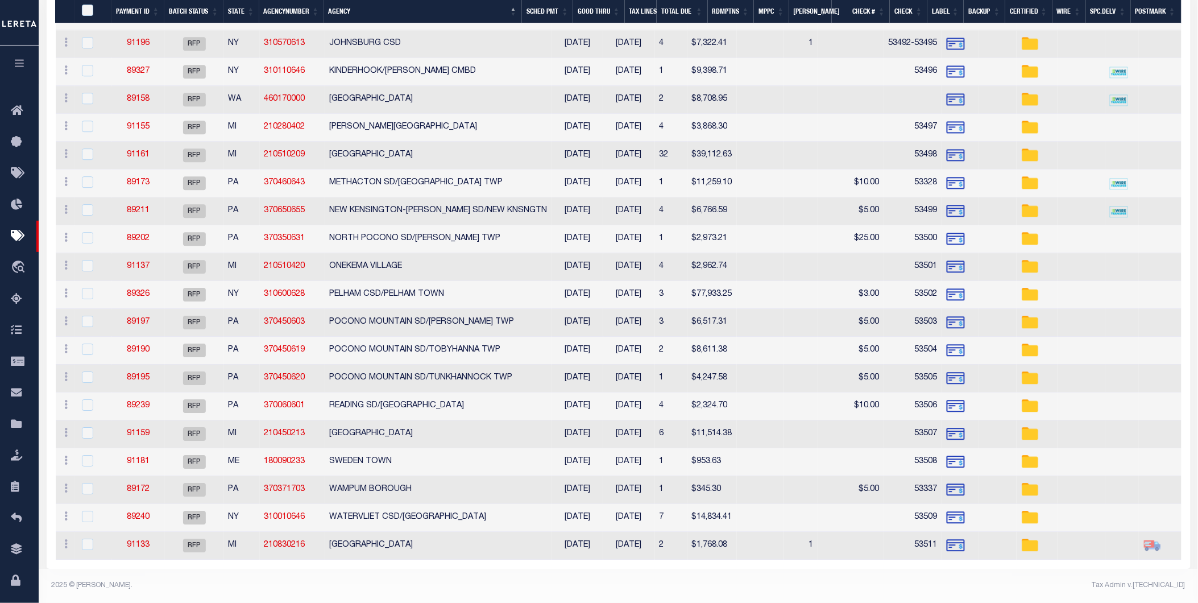
scroll to position [1090, 0]
click at [141, 542] on link "91133" at bounding box center [138, 545] width 23 height 8
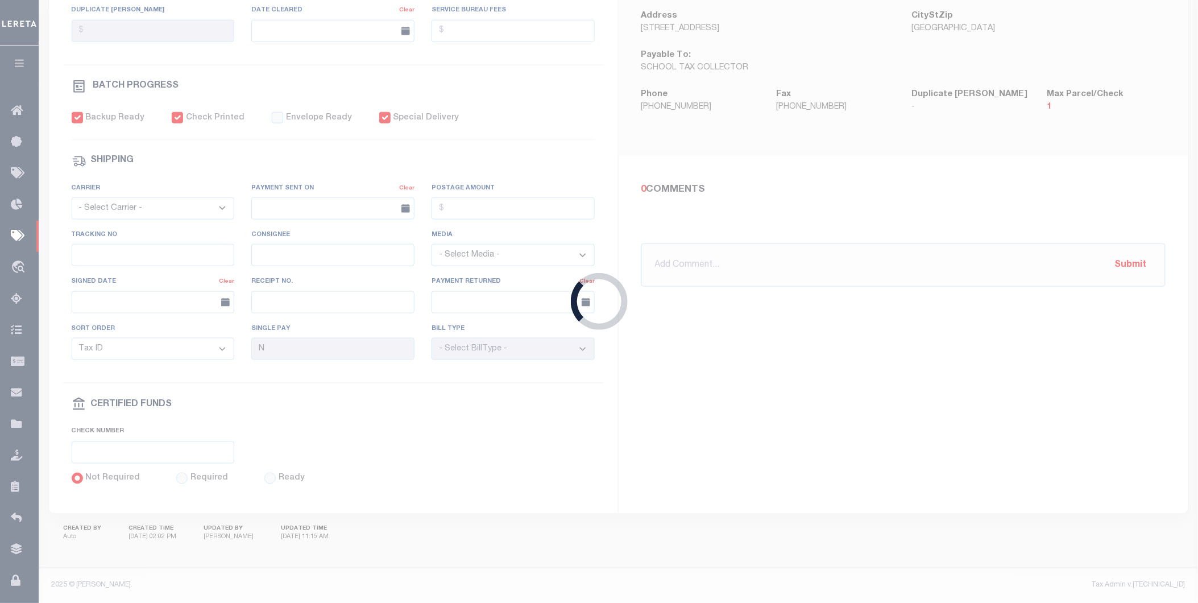
type input "$1,768.08"
type input "53511"
select select "Urbina, Matthew"
checkbox input "true"
select select "USS"
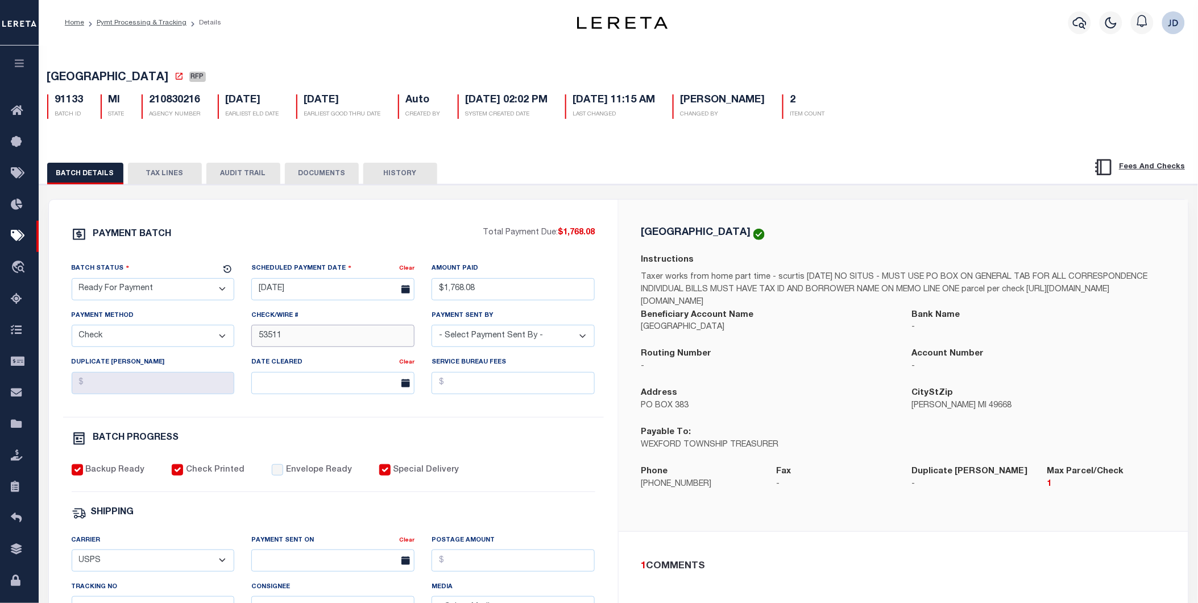
click at [256, 340] on input "53511" at bounding box center [332, 336] width 163 height 22
type input "53510-53511"
click at [621, 450] on div "WEXFORD TOWNSHIP Instructions Taxer works from home part time - scurtis 7/6/21 …" at bounding box center [904, 366] width 570 height 332
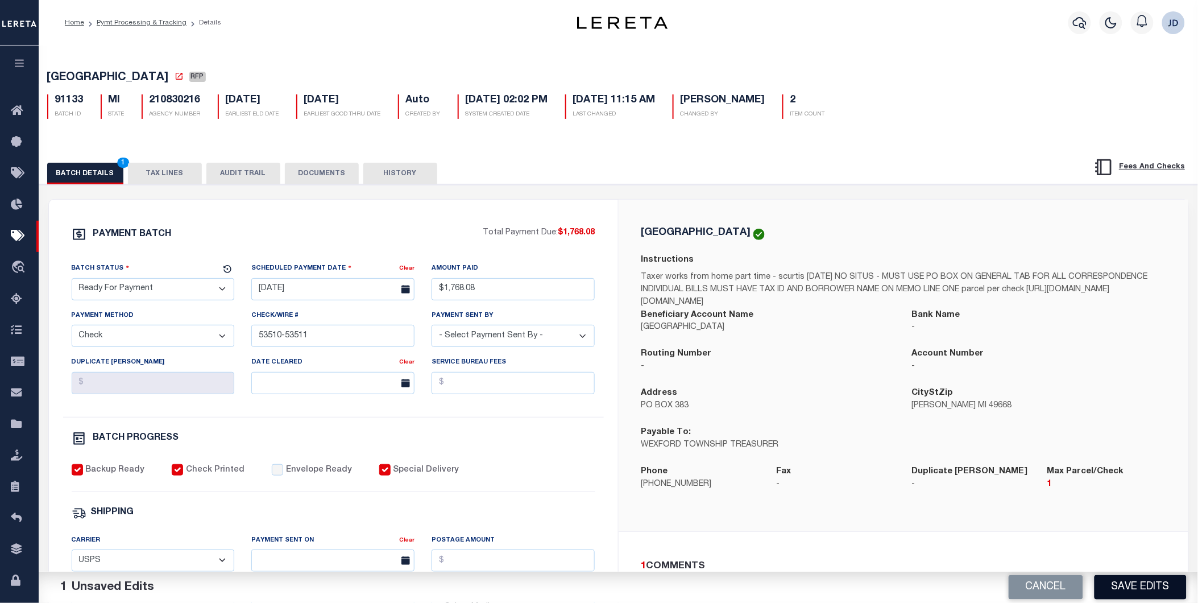
click at [1159, 593] on button "Save Edits" at bounding box center [1141, 587] width 92 height 24
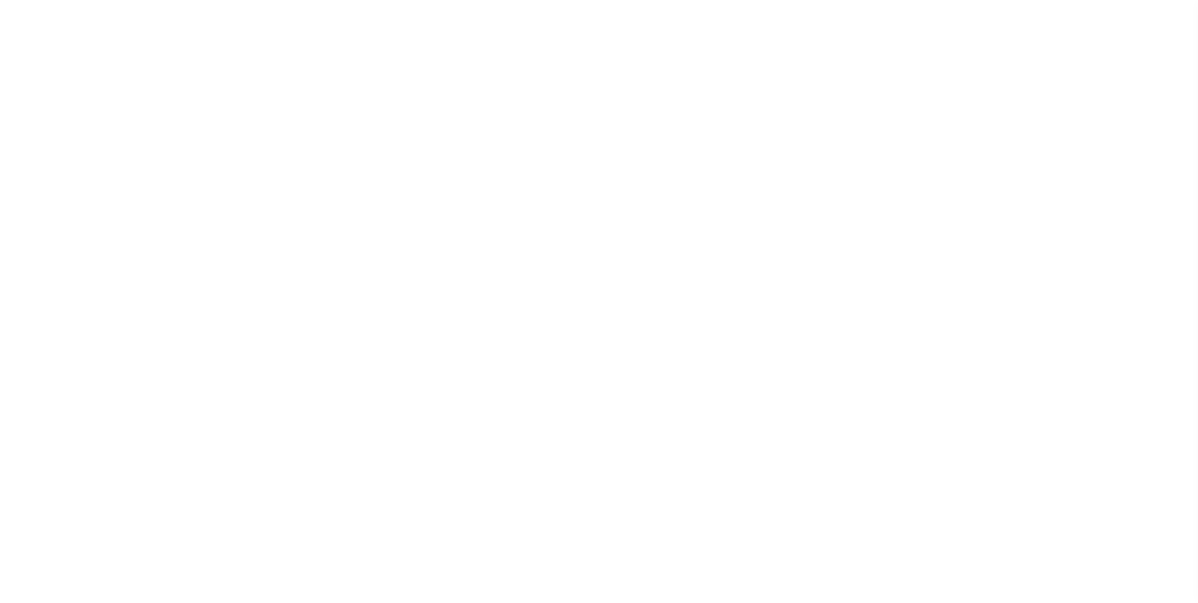
select select "RFP"
select select "CHK"
select select "[PERSON_NAME]"
select select "USS"
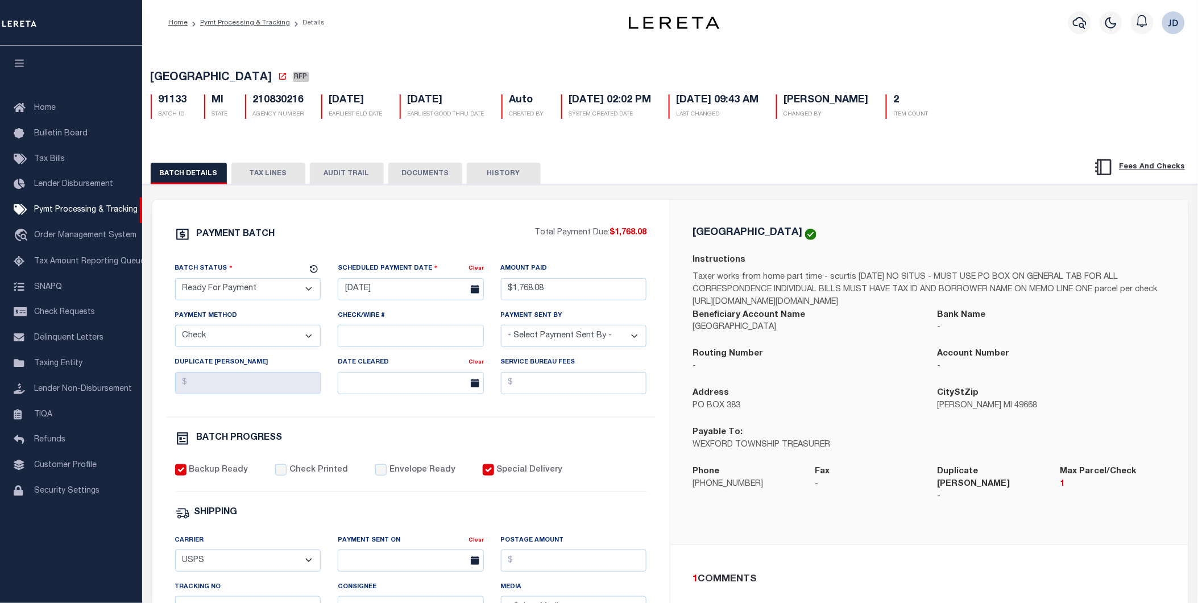
click at [265, 163] on div "BATCH DETAILS TAX LINES AUDIT TRAIL DOCUMENTS HISTORY" at bounding box center [671, 169] width 1084 height 29
click at [268, 167] on button "TAX LINES" at bounding box center [268, 174] width 74 height 22
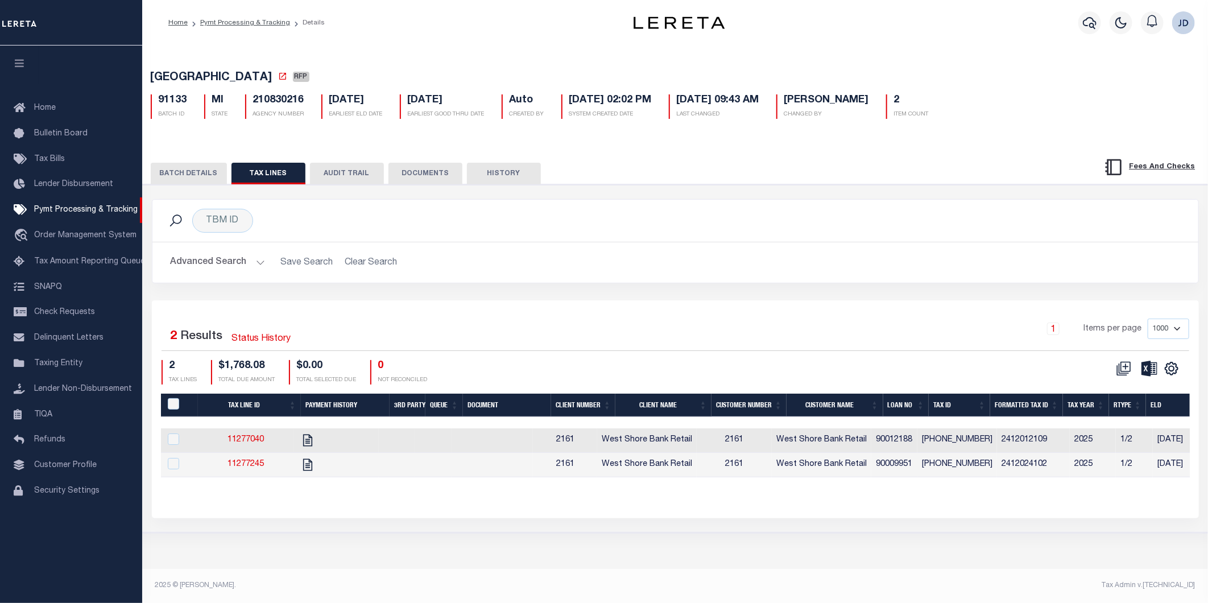
click at [962, 407] on th "Tax ID" at bounding box center [959, 405] width 61 height 23
click at [1173, 367] on icon "" at bounding box center [1171, 368] width 15 height 15
click at [1092, 390] on span "CSV" at bounding box center [1088, 387] width 17 height 8
click at [209, 183] on button "BATCH DETAILS" at bounding box center [189, 174] width 76 height 22
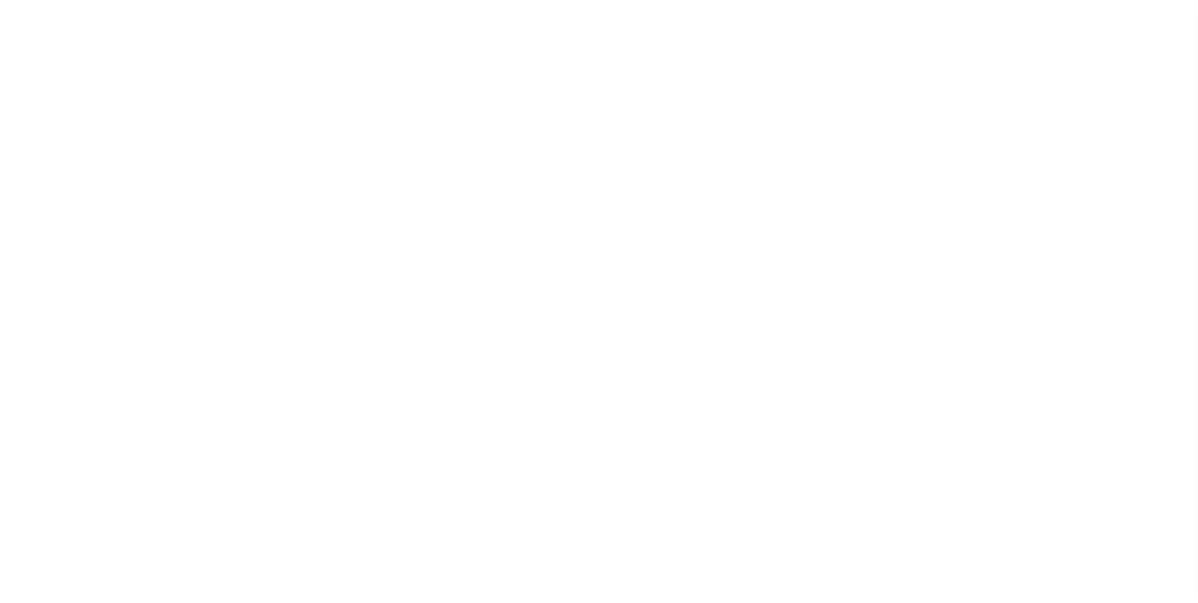
select select "RFP"
select select "CHK"
select select "[PERSON_NAME]"
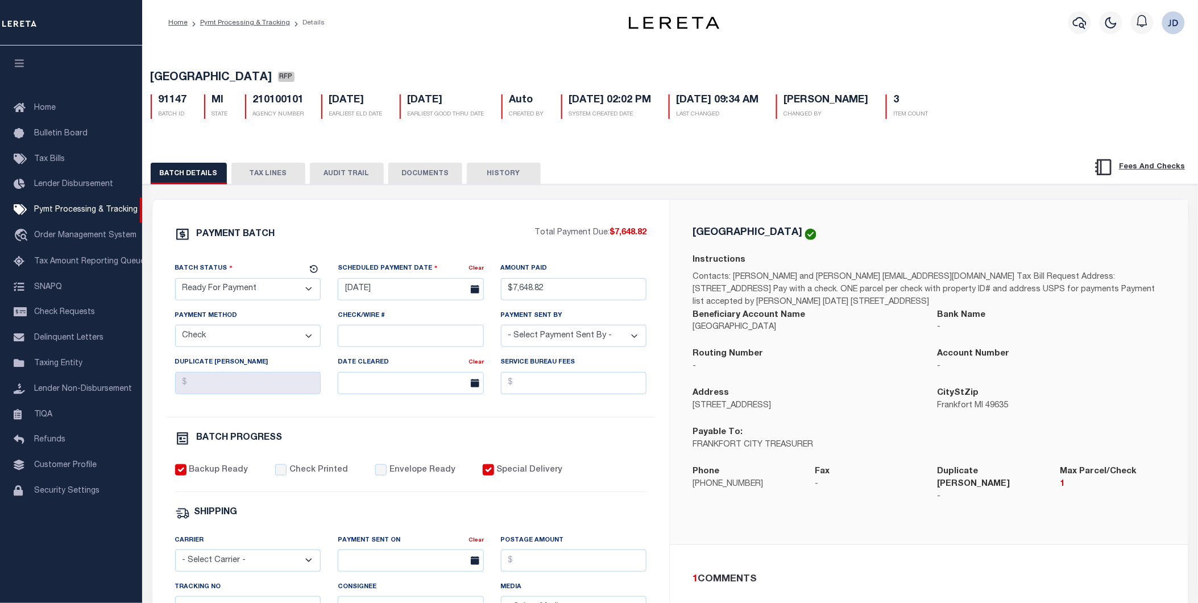
click at [254, 172] on button "TAX LINES" at bounding box center [268, 174] width 74 height 22
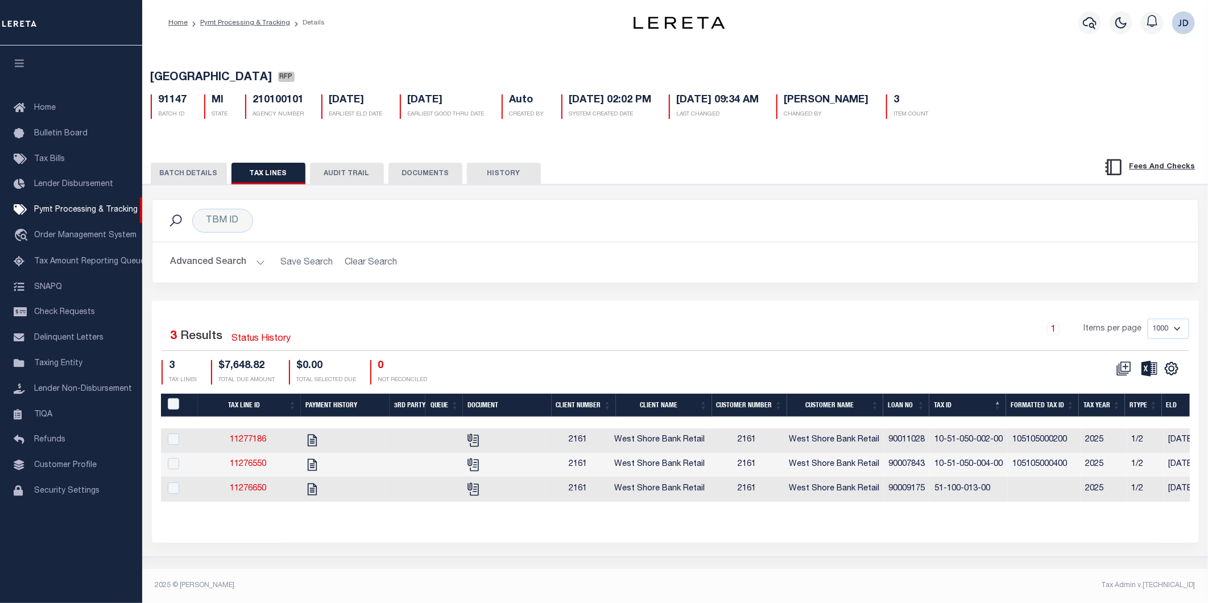
click at [175, 174] on button "BATCH DETAILS" at bounding box center [189, 174] width 76 height 22
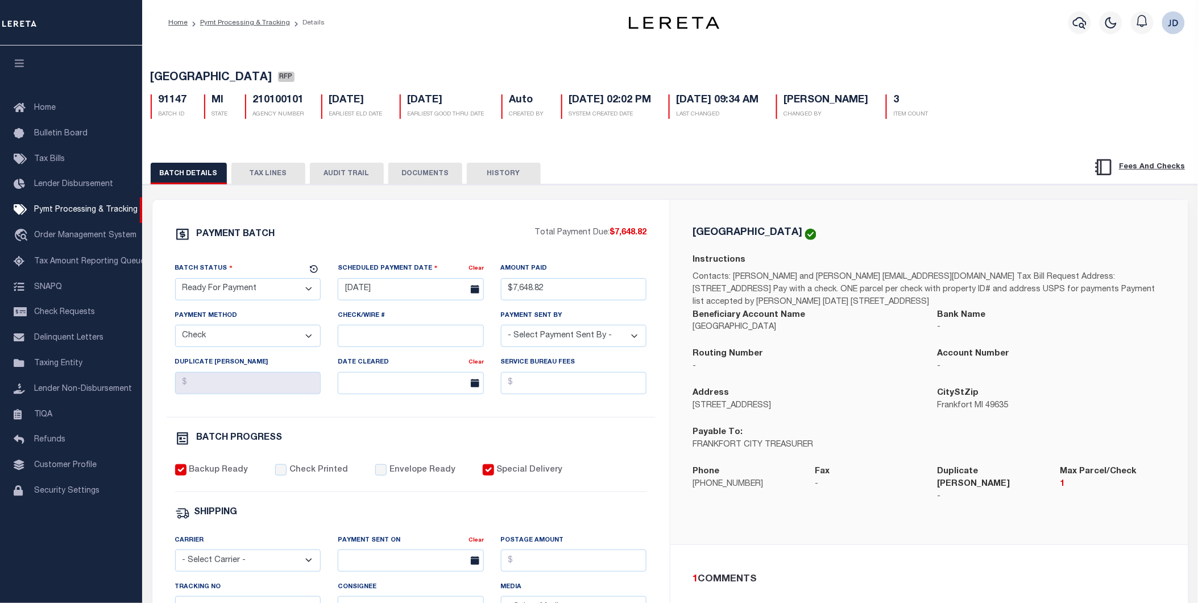
click at [258, 177] on button "TAX LINES" at bounding box center [268, 174] width 74 height 22
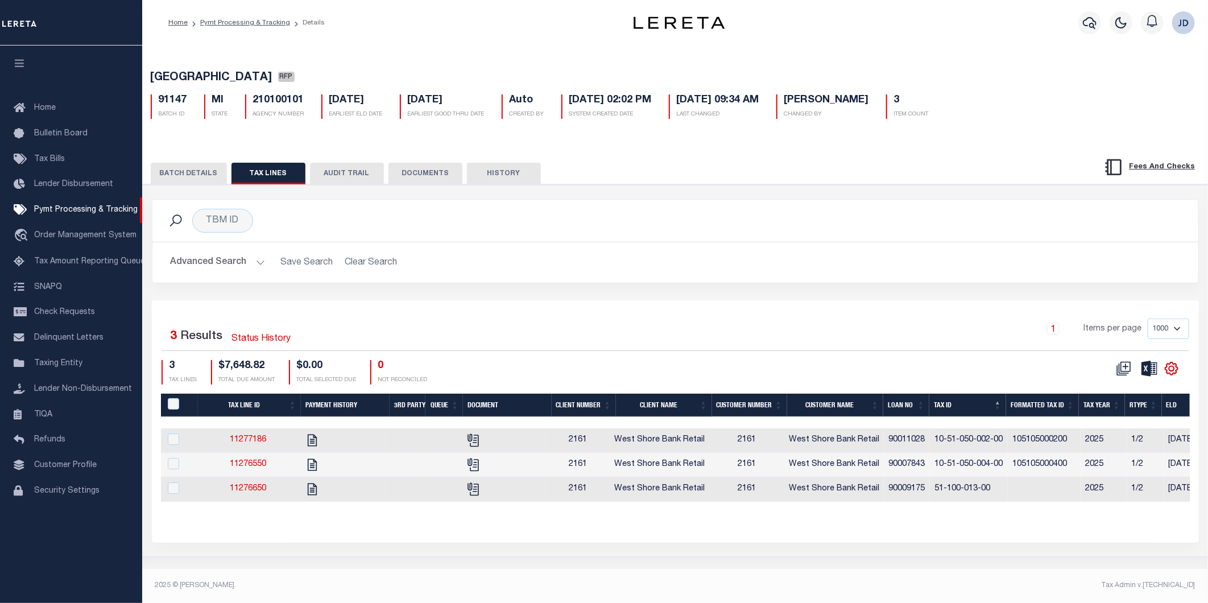
click at [1173, 375] on icon at bounding box center [1171, 368] width 13 height 13
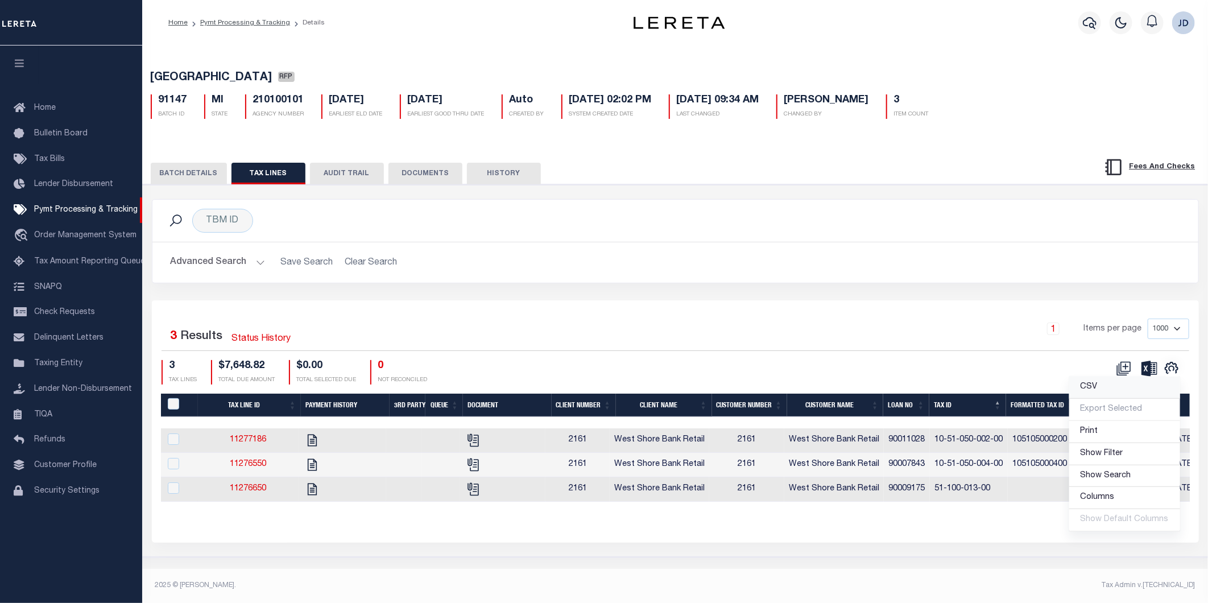
click at [1083, 391] on link "CSV" at bounding box center [1124, 387] width 111 height 22
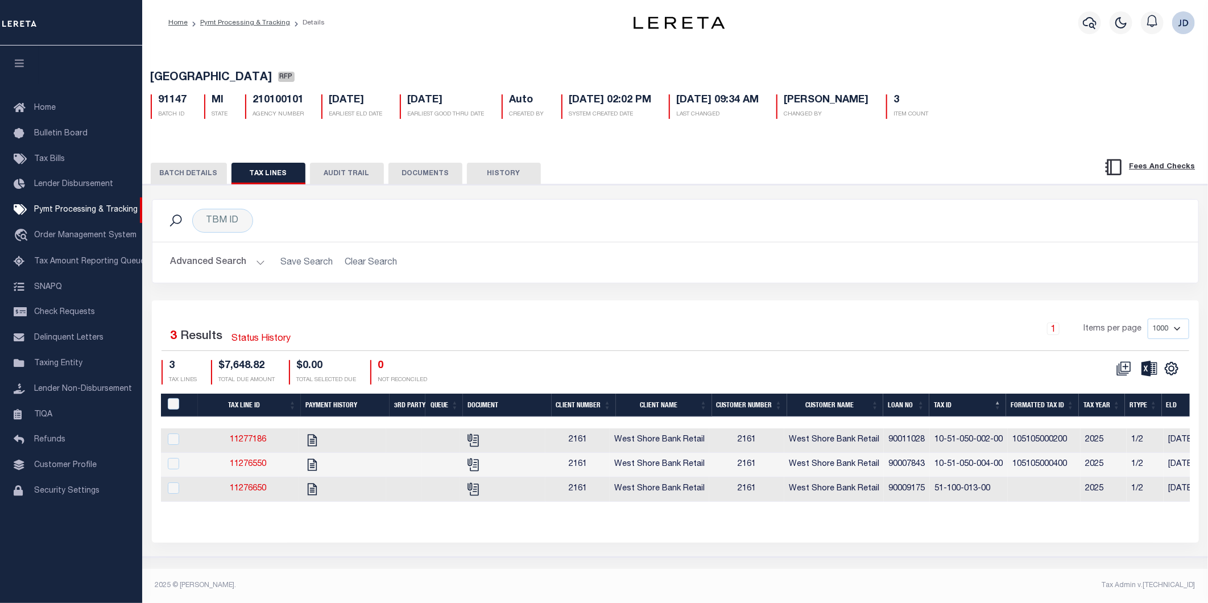
click at [204, 164] on button "BATCH DETAILS" at bounding box center [189, 174] width 76 height 22
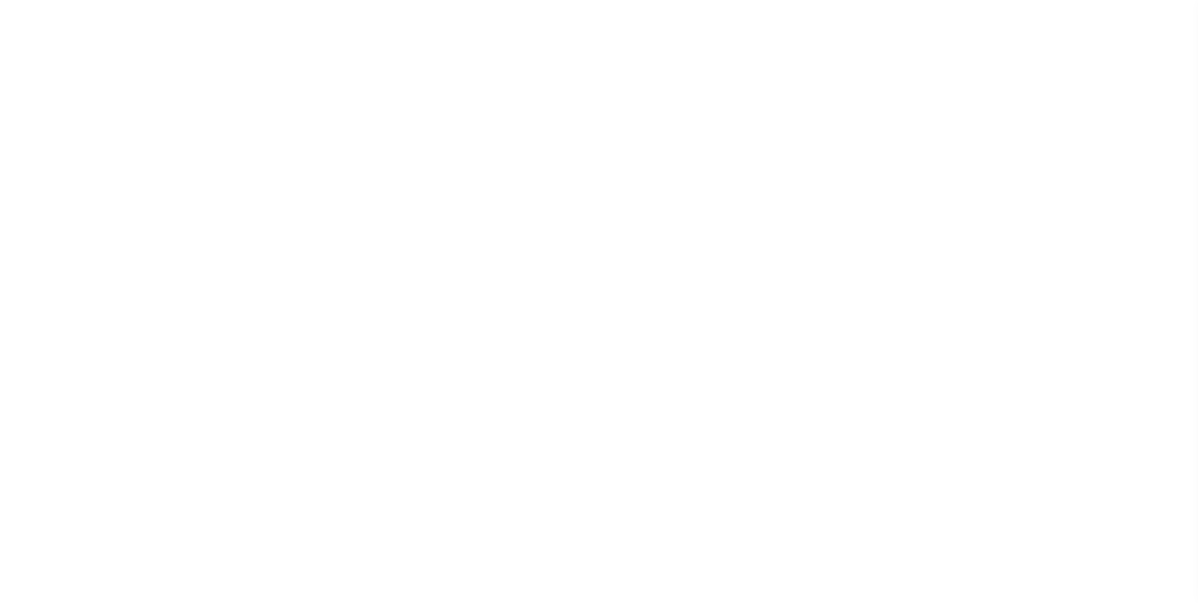
select select "RFP"
select select "CHK"
select select "[PERSON_NAME]"
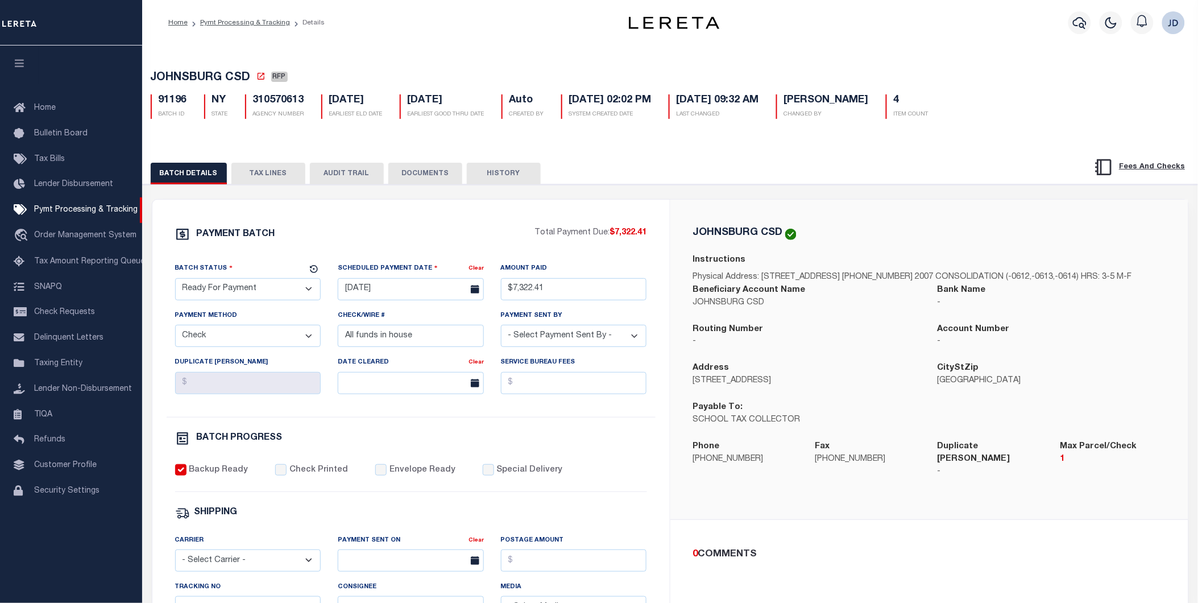
click at [264, 179] on button "TAX LINES" at bounding box center [268, 174] width 74 height 22
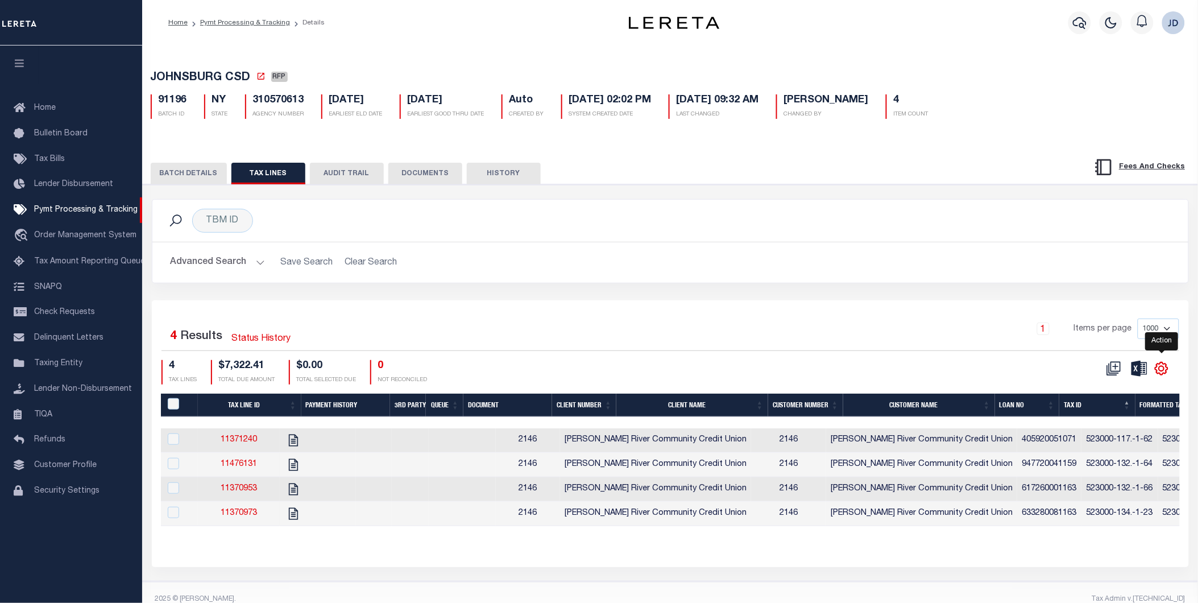
click at [1163, 371] on icon "" at bounding box center [1161, 368] width 5 height 5
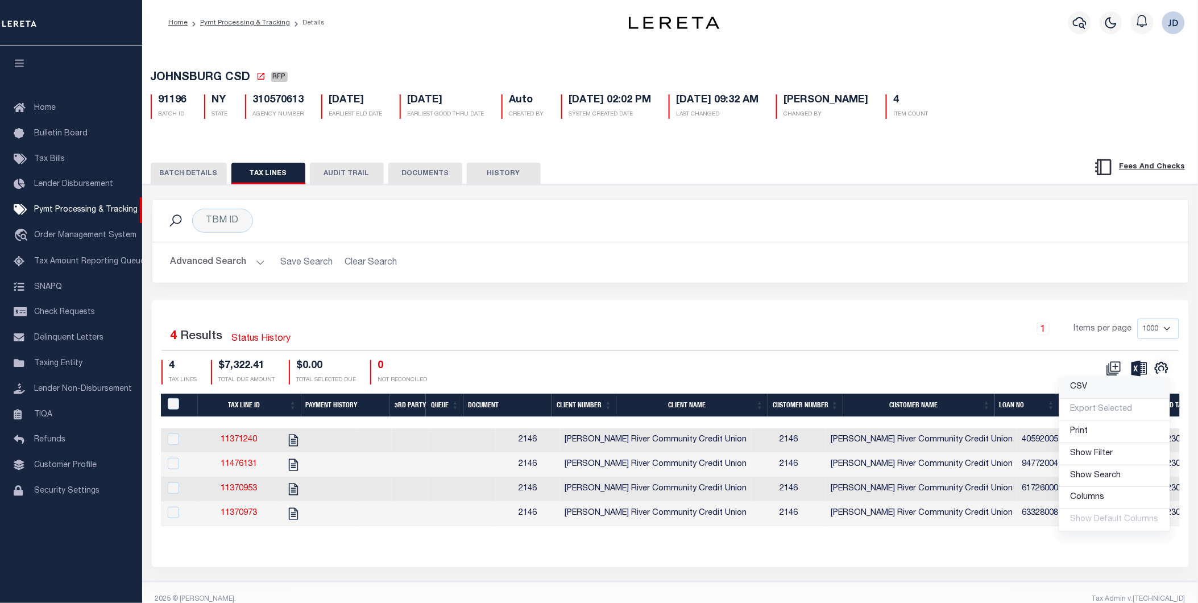
click at [1084, 391] on span "CSV" at bounding box center [1079, 387] width 17 height 8
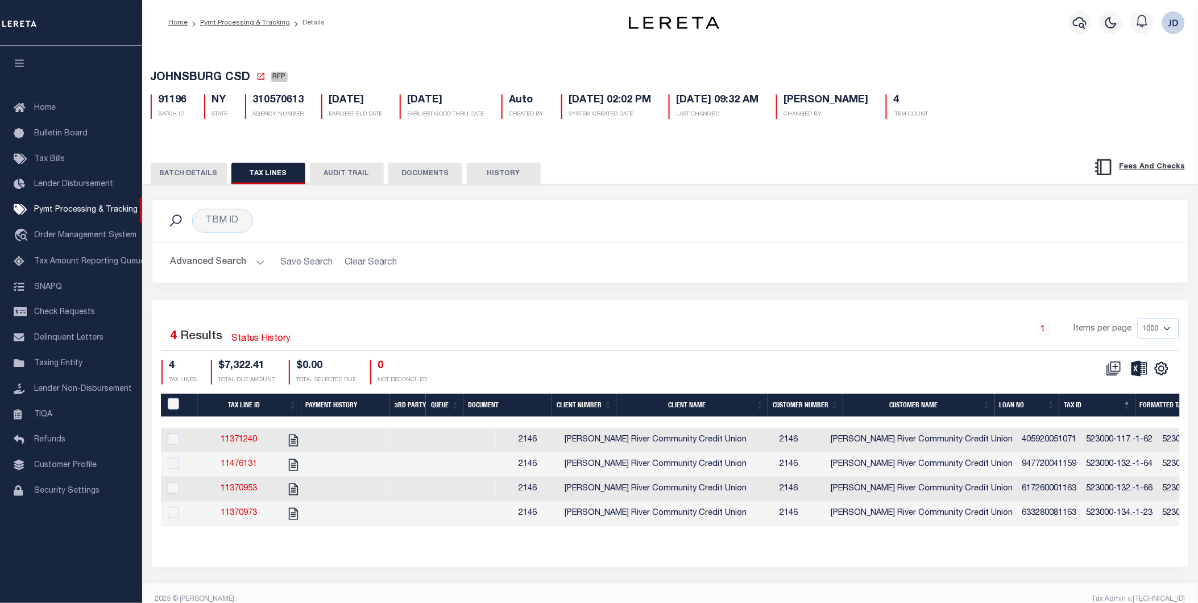
click at [194, 178] on button "BATCH DETAILS" at bounding box center [189, 174] width 76 height 22
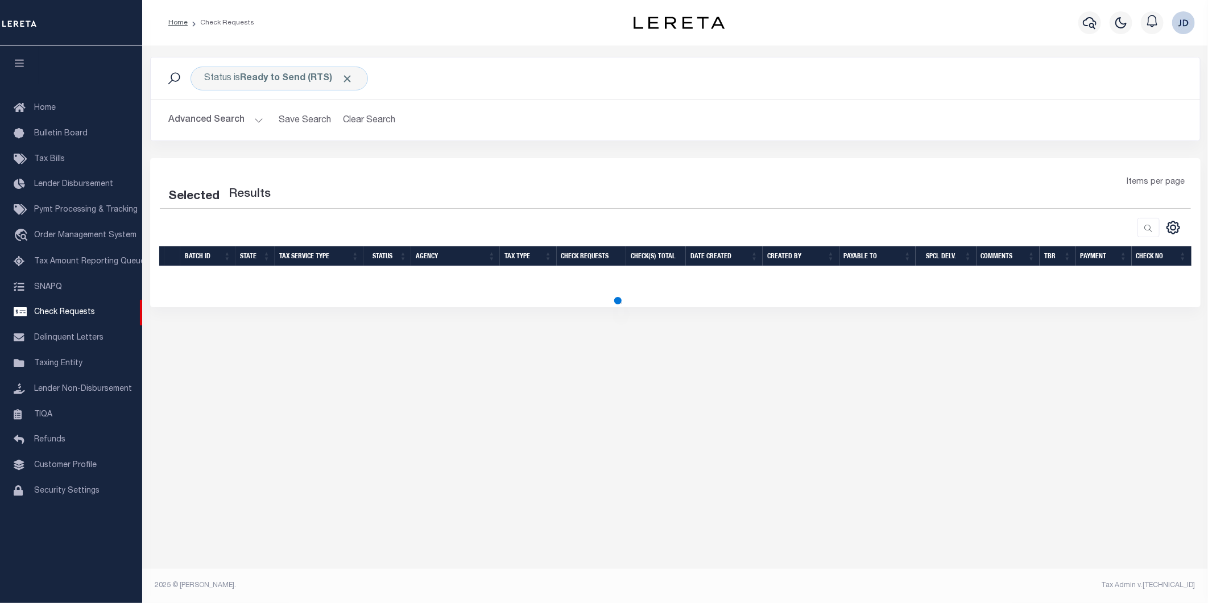
click at [18, 63] on icon "button" at bounding box center [19, 63] width 13 height 10
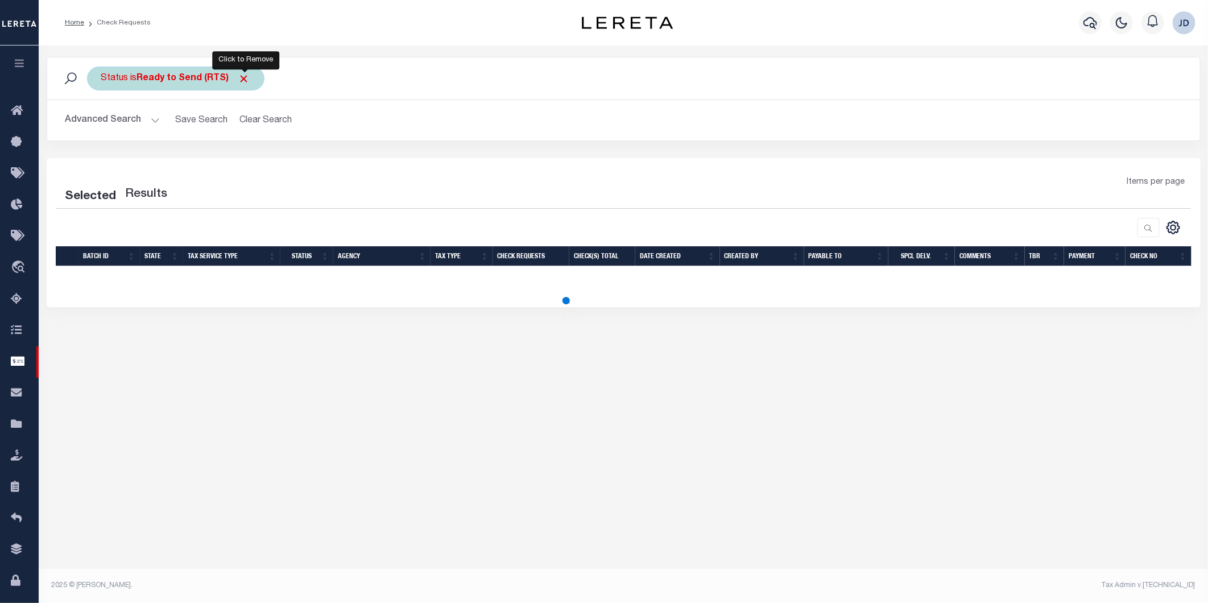
click at [246, 78] on span "Click to Remove" at bounding box center [244, 79] width 12 height 12
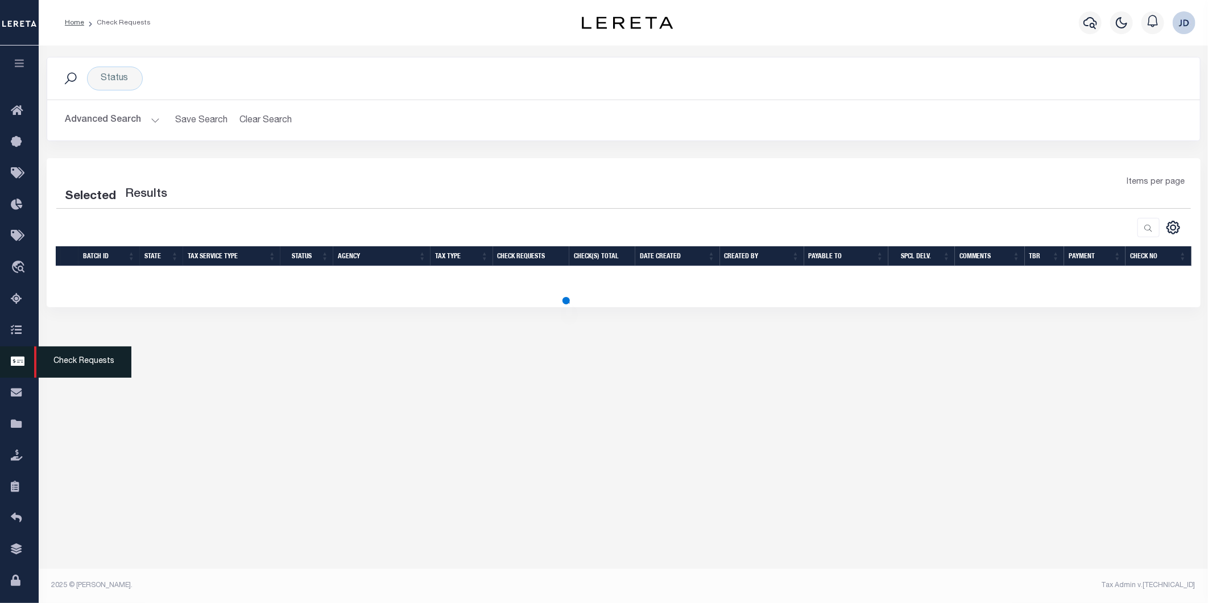
select select "50"
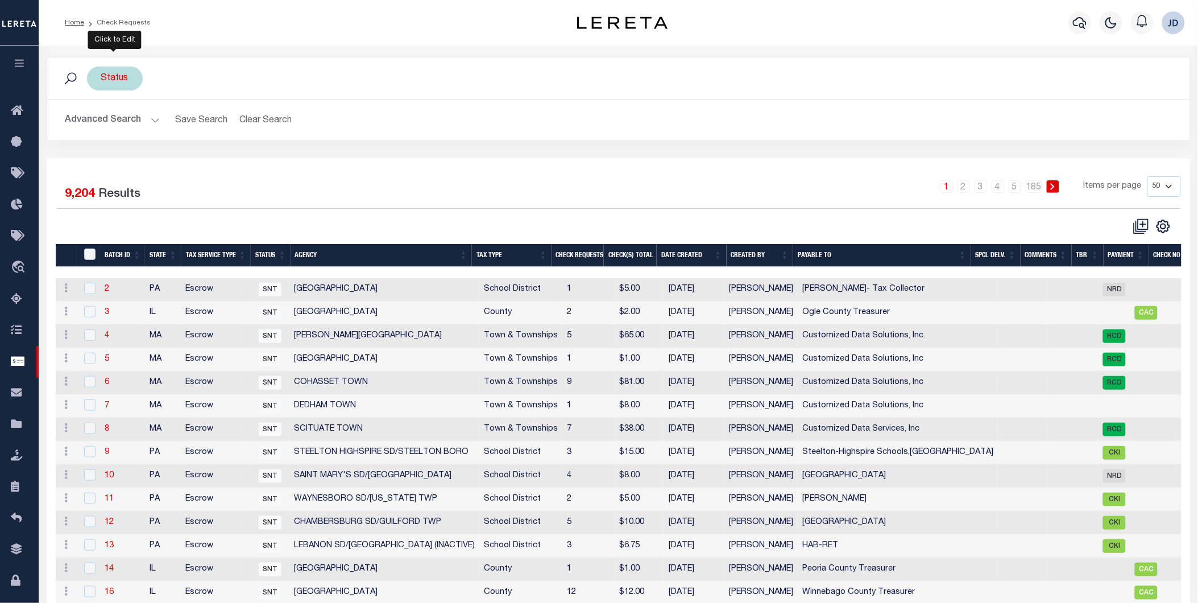
click at [103, 80] on div "Status" at bounding box center [115, 79] width 56 height 24
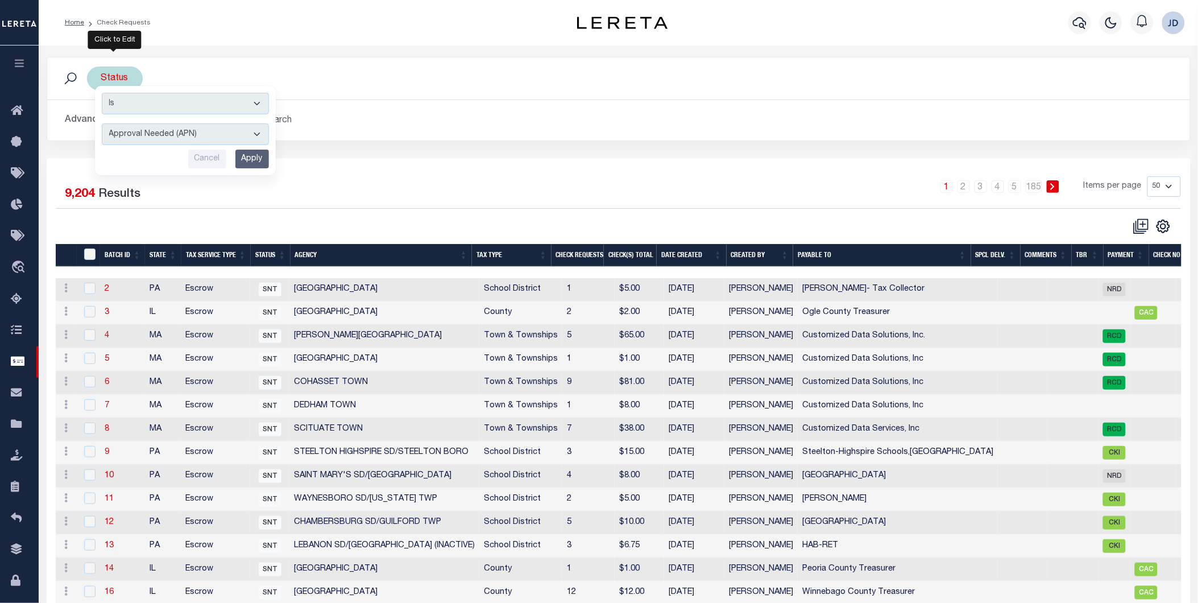
click at [151, 131] on select "Approval Needed (APN) Batching In Progress (BIP) Check Returned (CKR) Cleared a…" at bounding box center [185, 134] width 167 height 22
select select "RTS"
click at [102, 123] on select "Approval Needed (APN) Batching In Progress (BIP) Check Returned (CKR) Cleared a…" at bounding box center [185, 134] width 167 height 22
click at [251, 164] on input "Apply" at bounding box center [252, 159] width 34 height 19
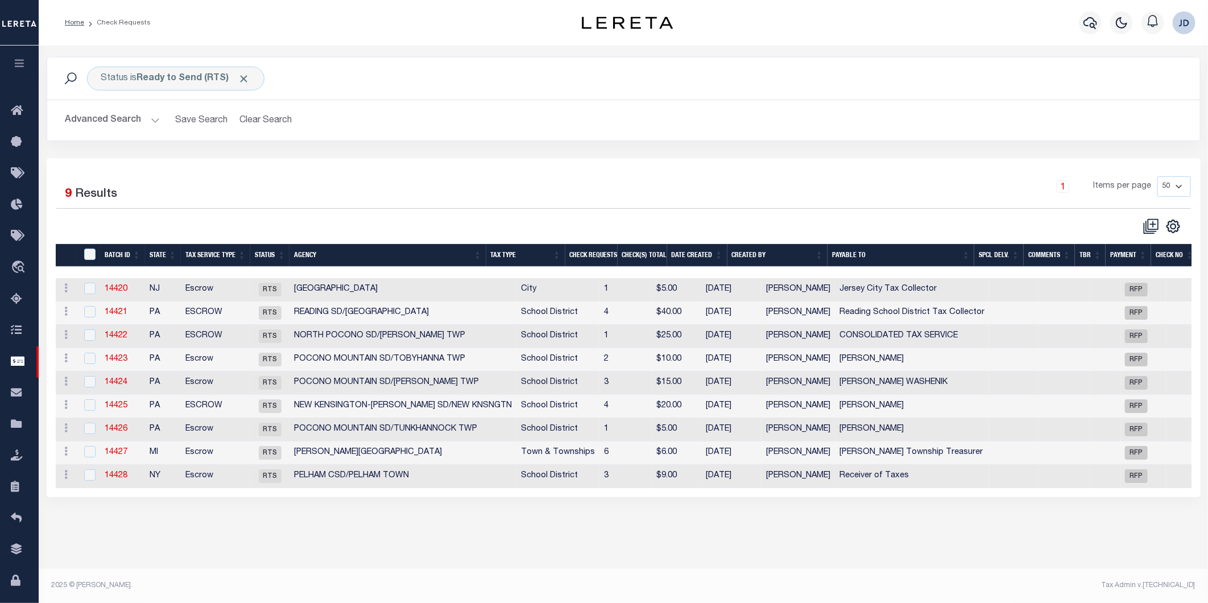
click at [333, 259] on th "Agency" at bounding box center [387, 255] width 196 height 23
